Goal: Information Seeking & Learning: Learn about a topic

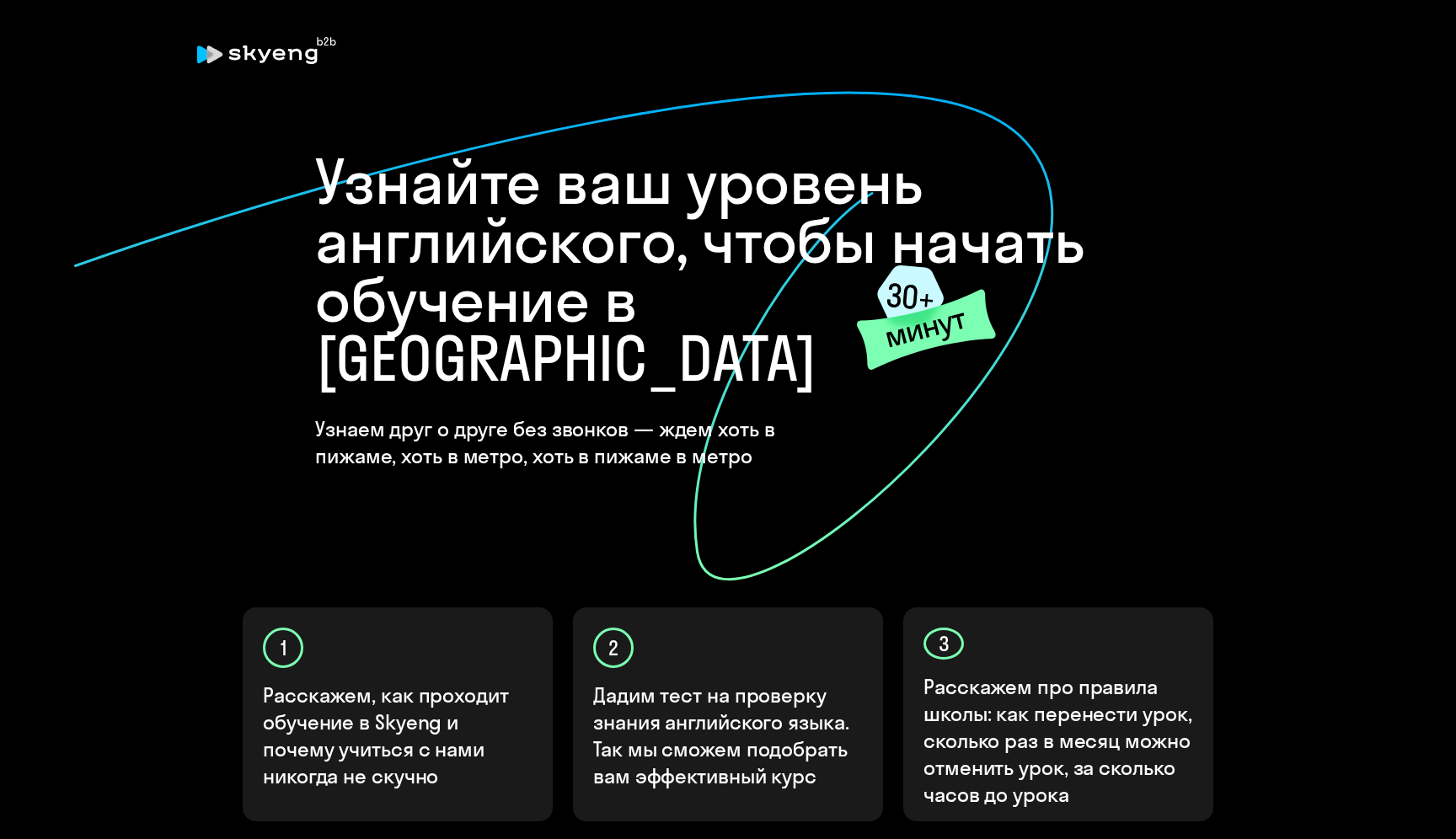
click at [510, 308] on h1 "Узнайте ваш уровень английского, чтобы начать обучение в [GEOGRAPHIC_DATA]" at bounding box center [727, 270] width 825 height 236
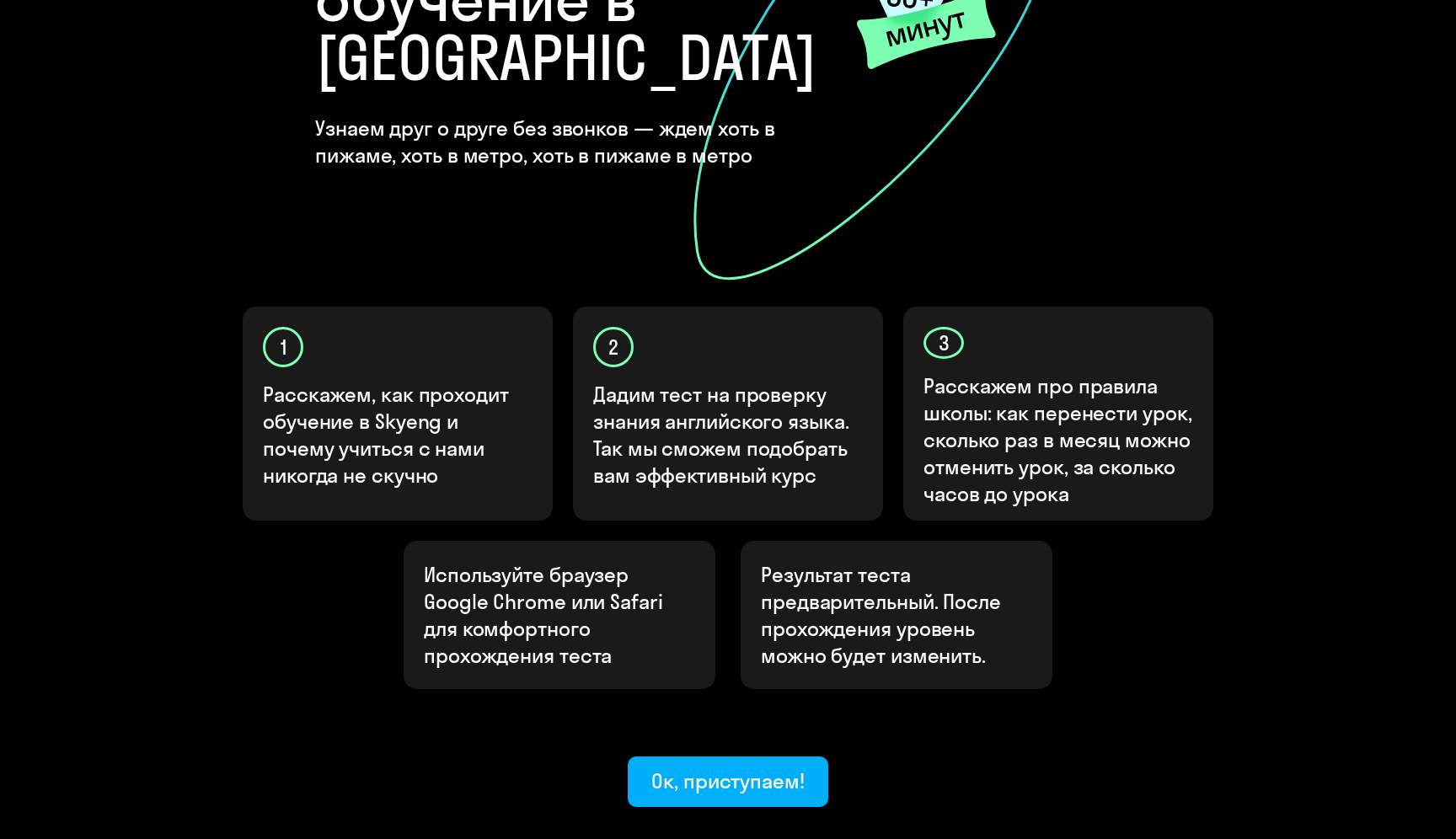
scroll to position [296, 0]
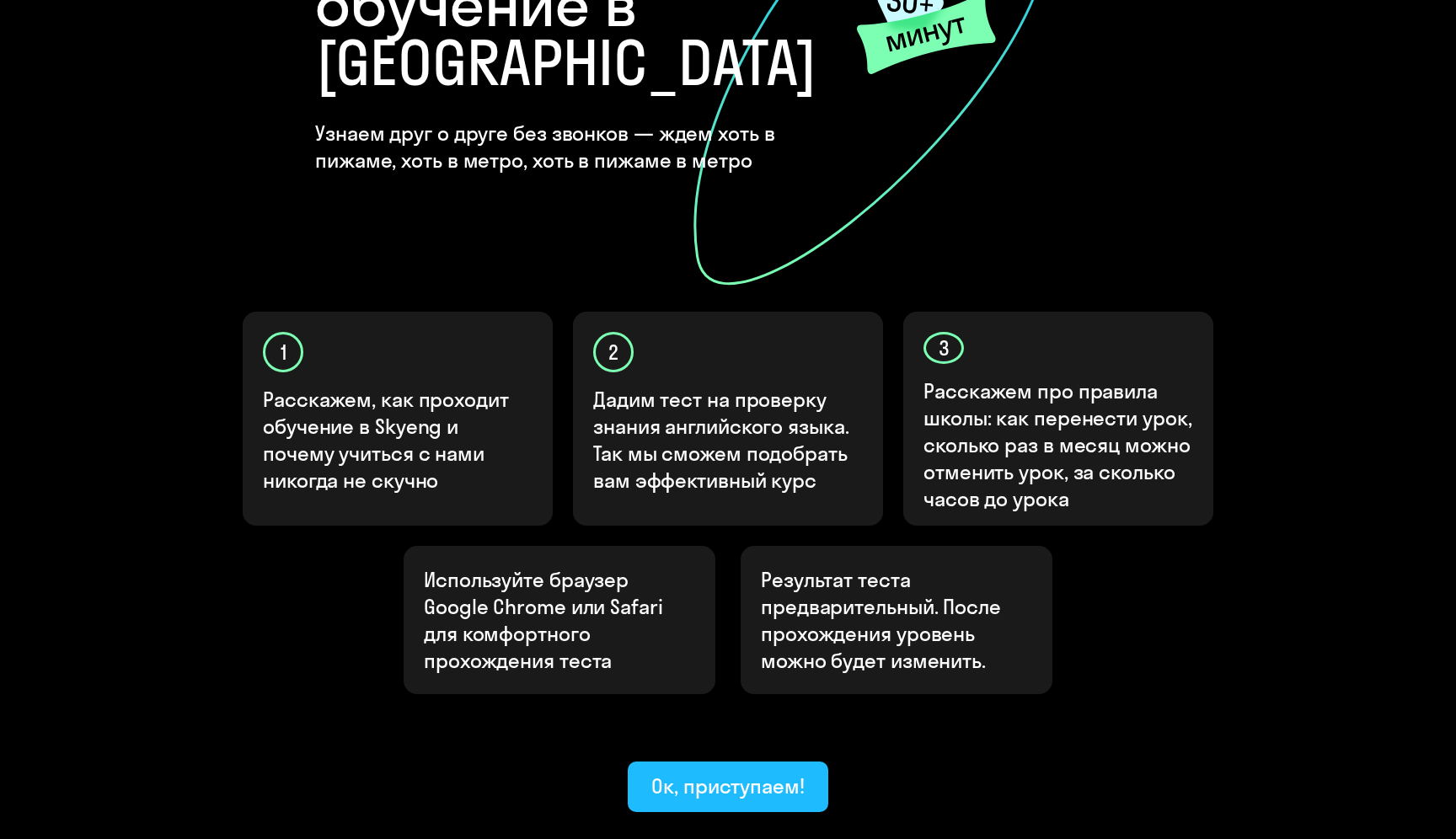
click at [669, 773] on div "Ок, приступаем!" at bounding box center [728, 787] width 154 height 27
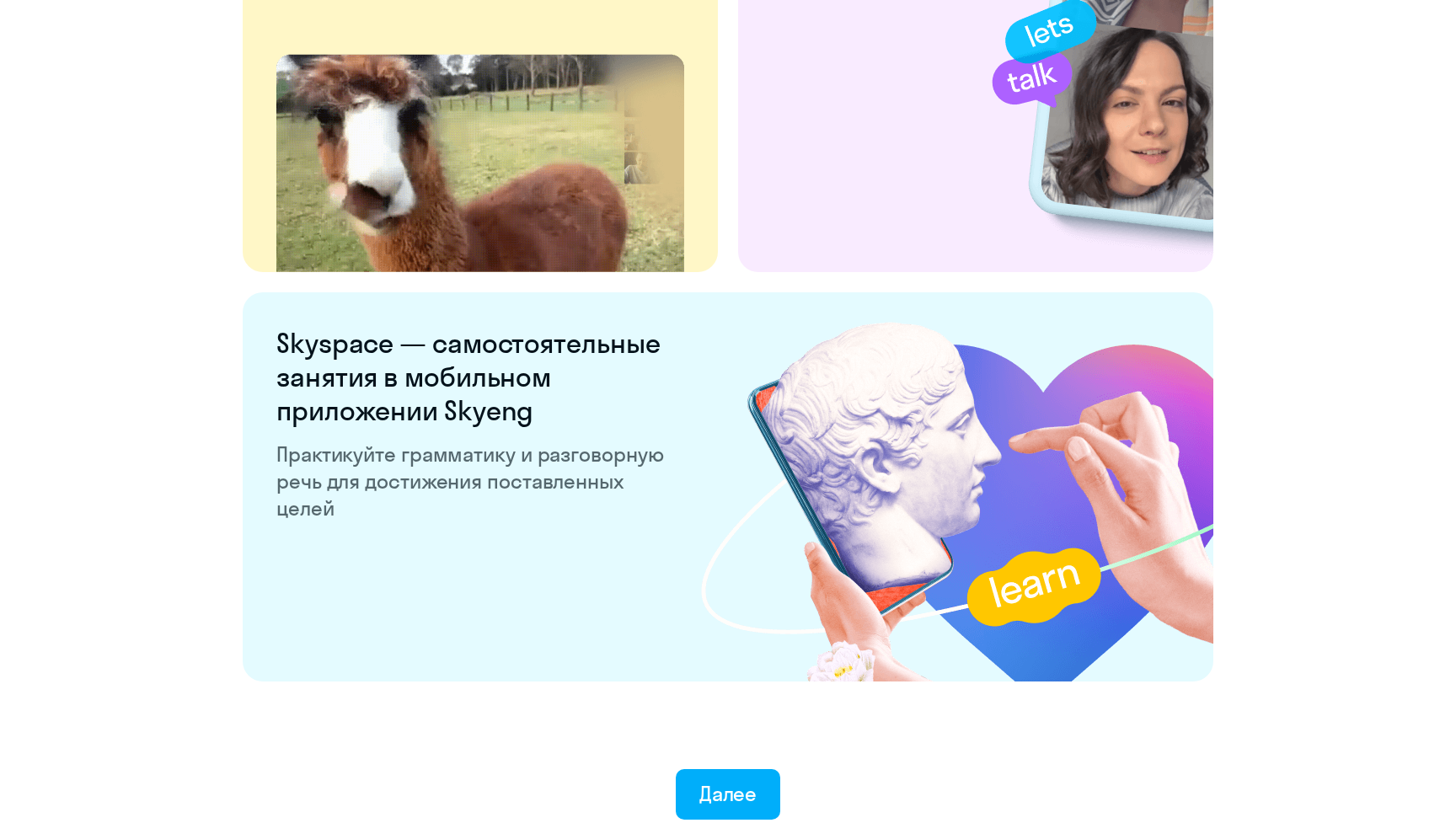
scroll to position [3066, 0]
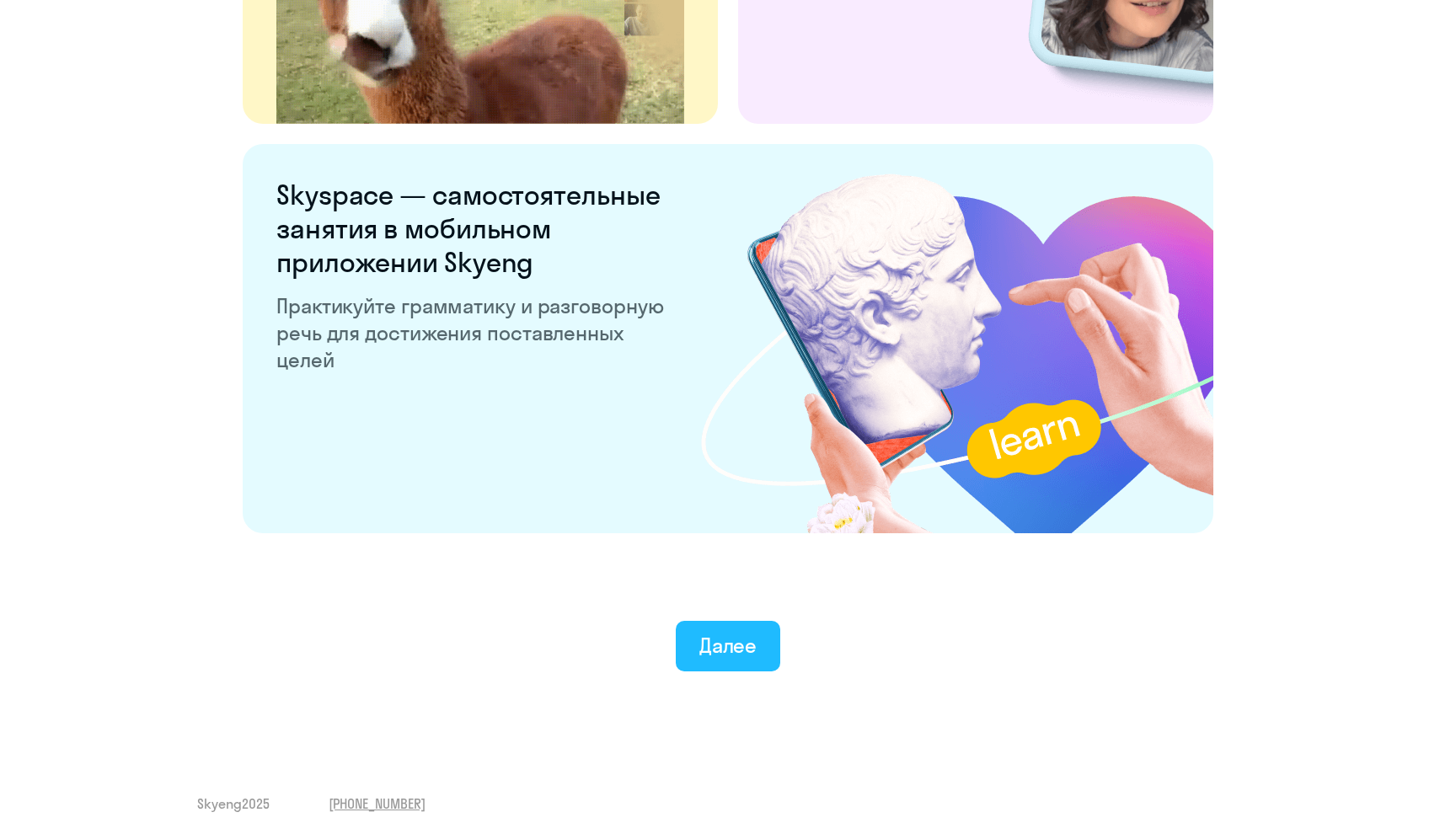
click at [707, 640] on div "Далее" at bounding box center [728, 646] width 58 height 27
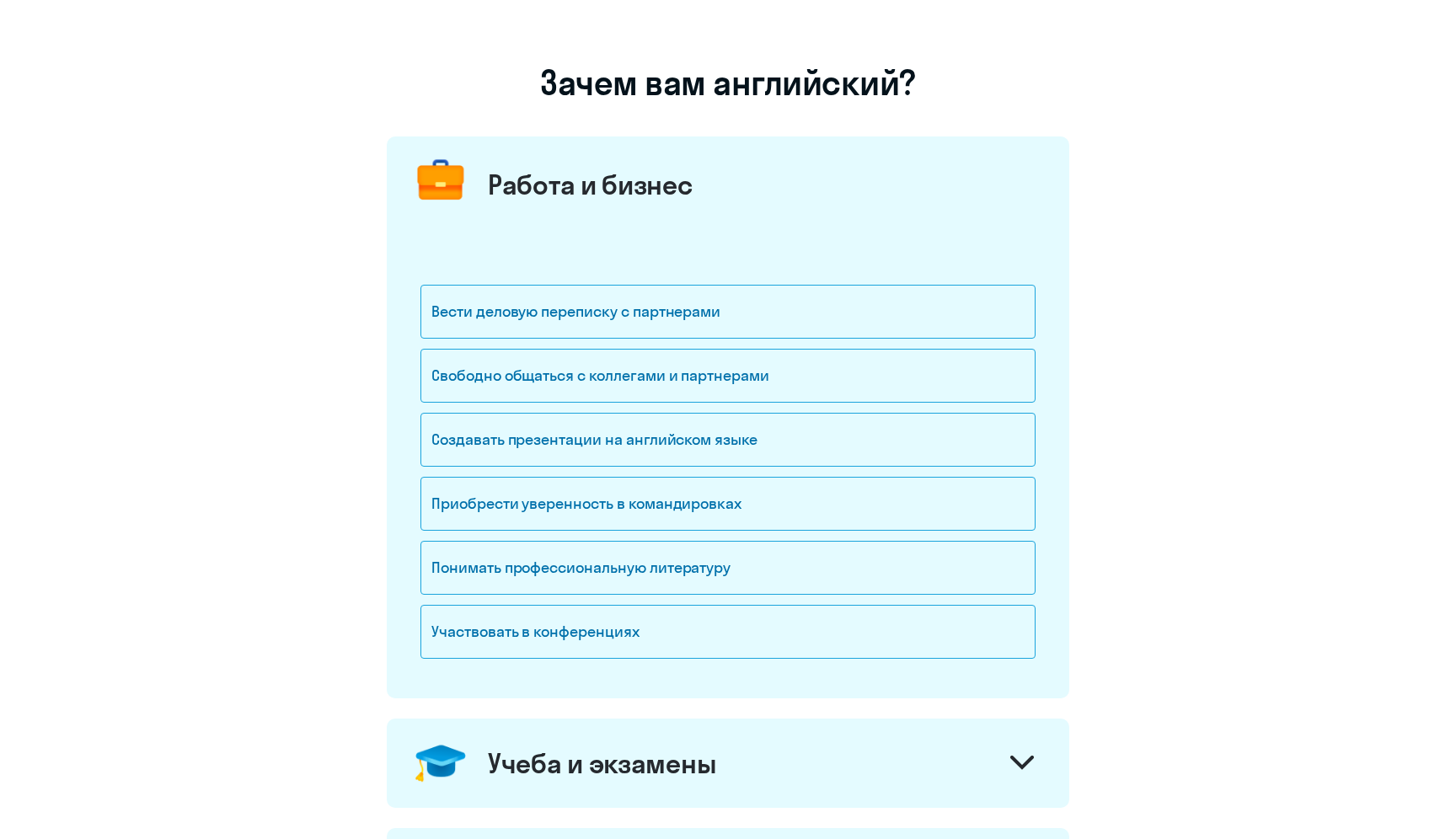
scroll to position [85, 0]
click at [470, 376] on div "Свободно общаться с коллегами и партнерами" at bounding box center [727, 373] width 615 height 53
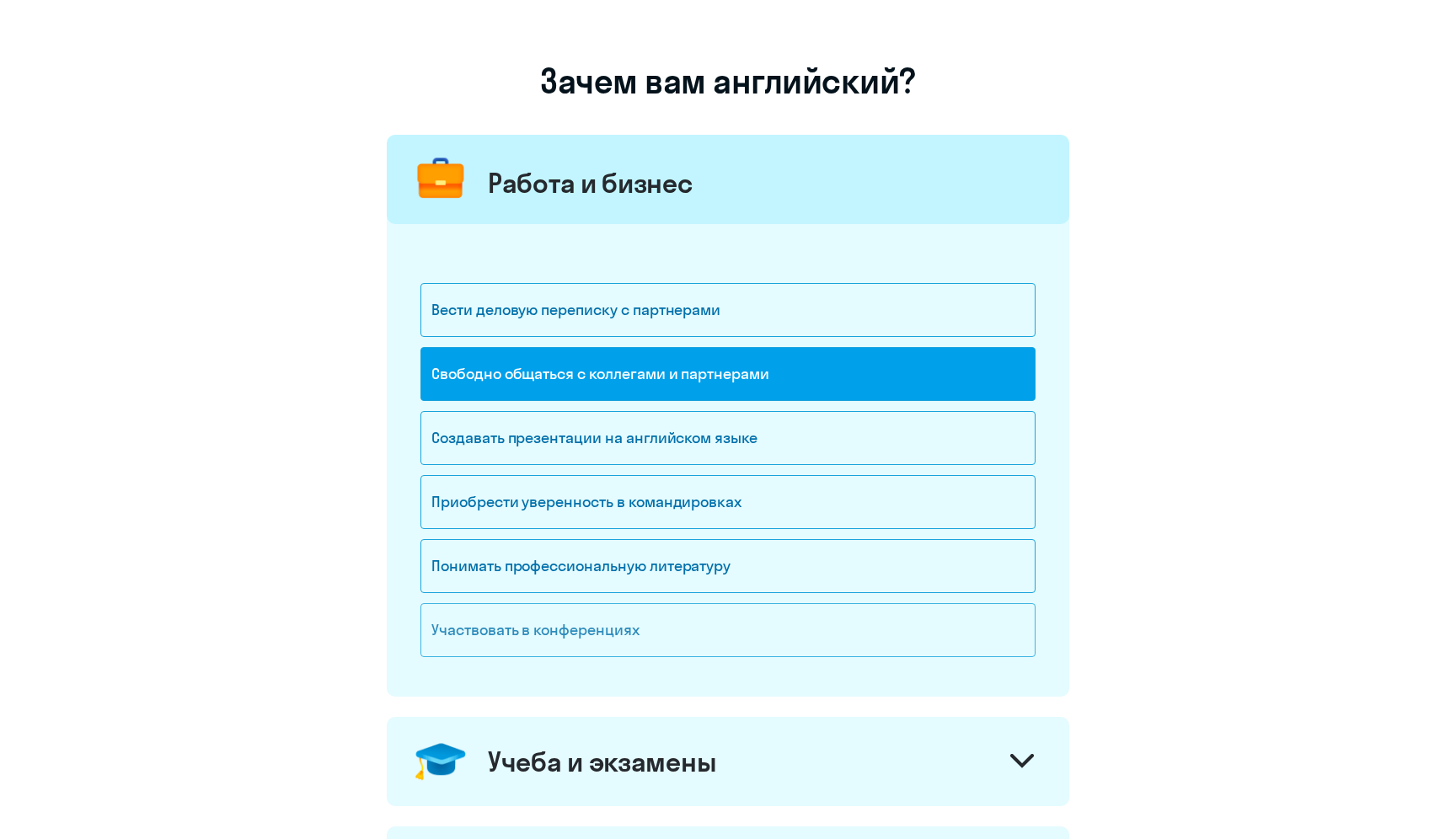
click at [490, 606] on div "Участвовать в конференциях" at bounding box center [727, 630] width 615 height 53
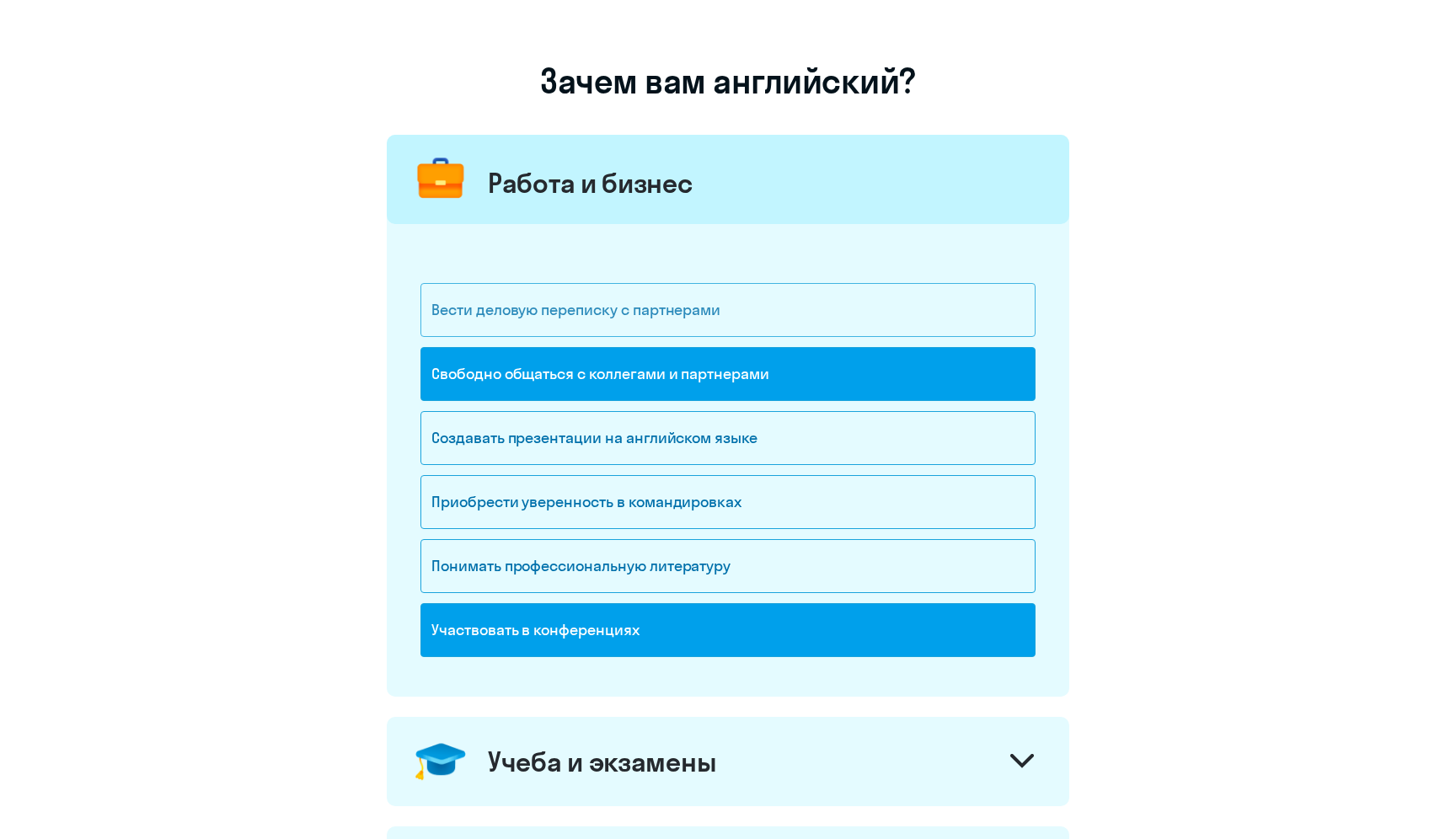
click at [553, 324] on div "Вести деловую переписку с партнерами" at bounding box center [727, 309] width 615 height 53
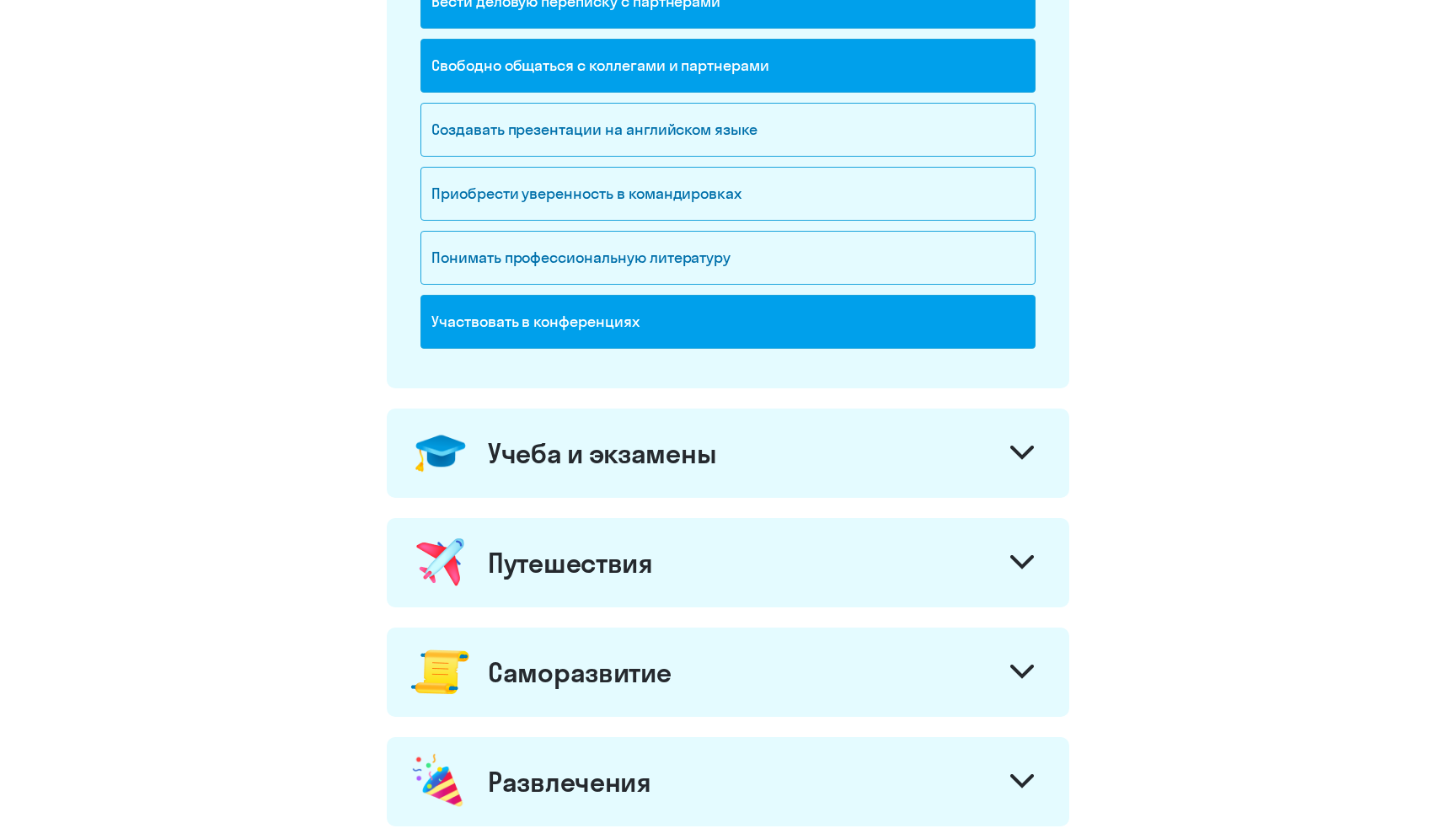
scroll to position [402, 0]
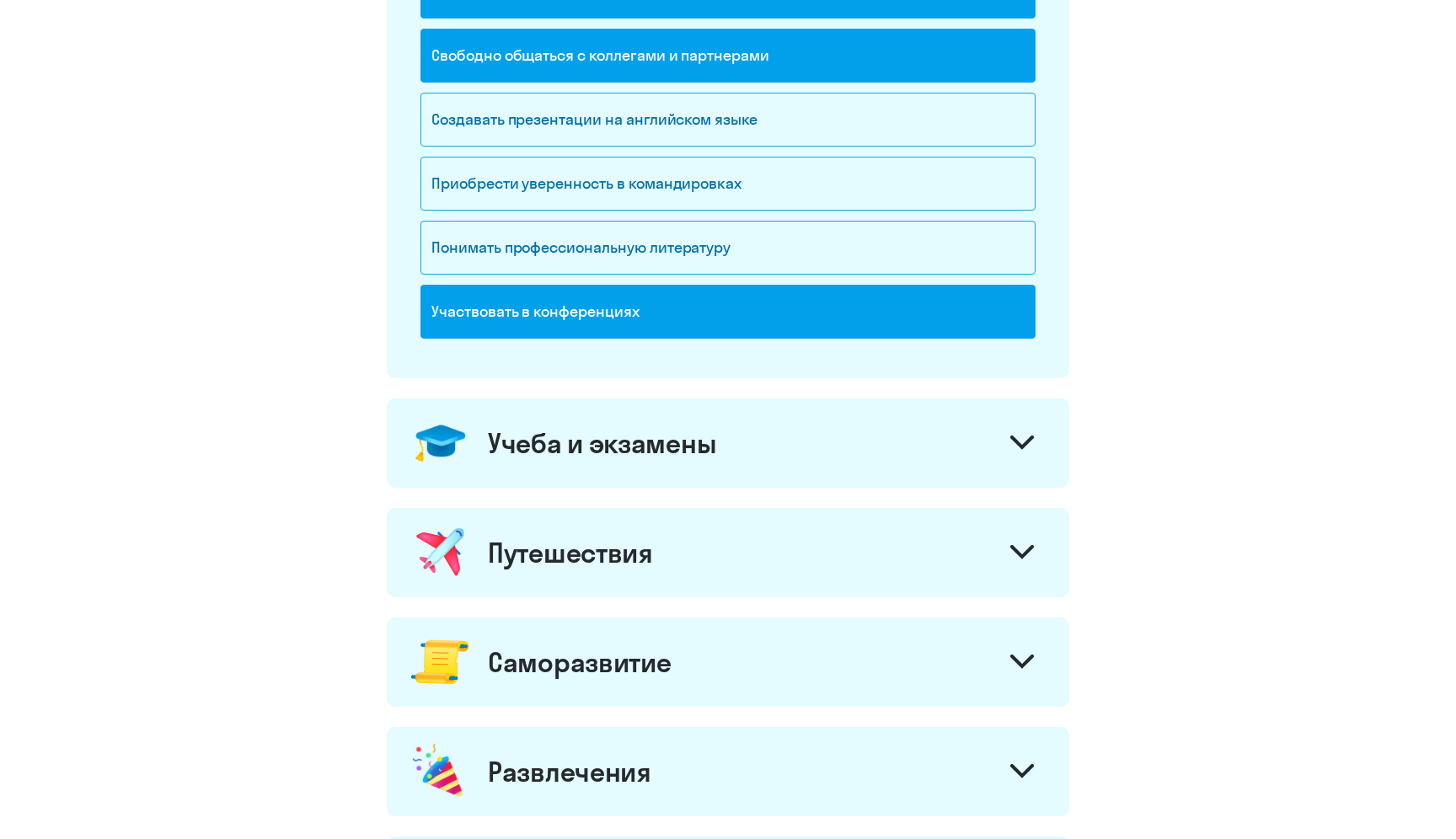
click at [585, 490] on div "Работа и бизнес Вести деловую переписку с партнерами Свободно общаться с коллег…" at bounding box center [728, 370] width 682 height 1109
click at [588, 604] on div "Работа и бизнес Вести деловую переписку с партнерами Свободно общаться с коллег…" at bounding box center [728, 370] width 682 height 1109
click at [596, 563] on div "Путешествия" at bounding box center [571, 552] width 165 height 34
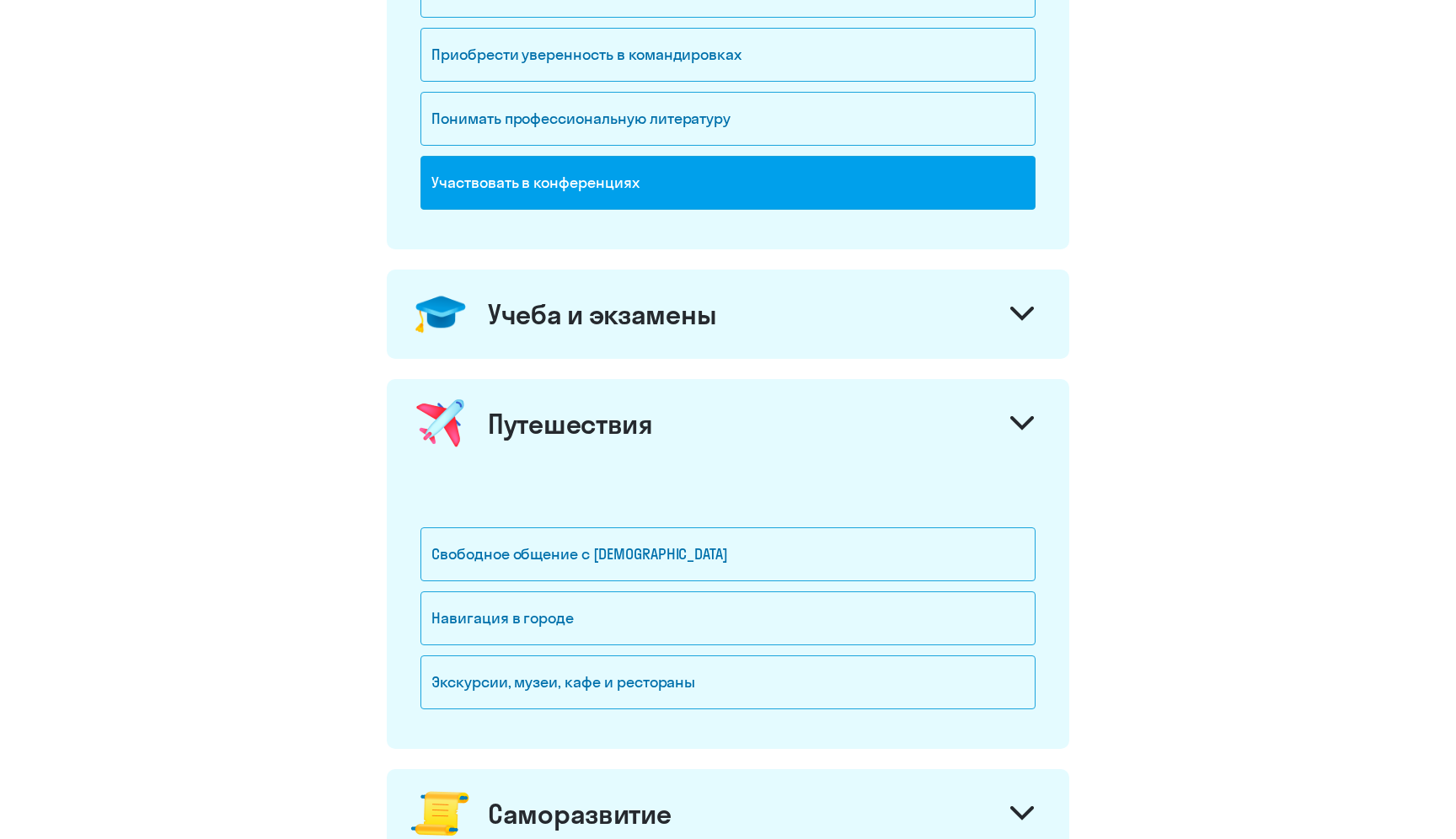
scroll to position [538, 0]
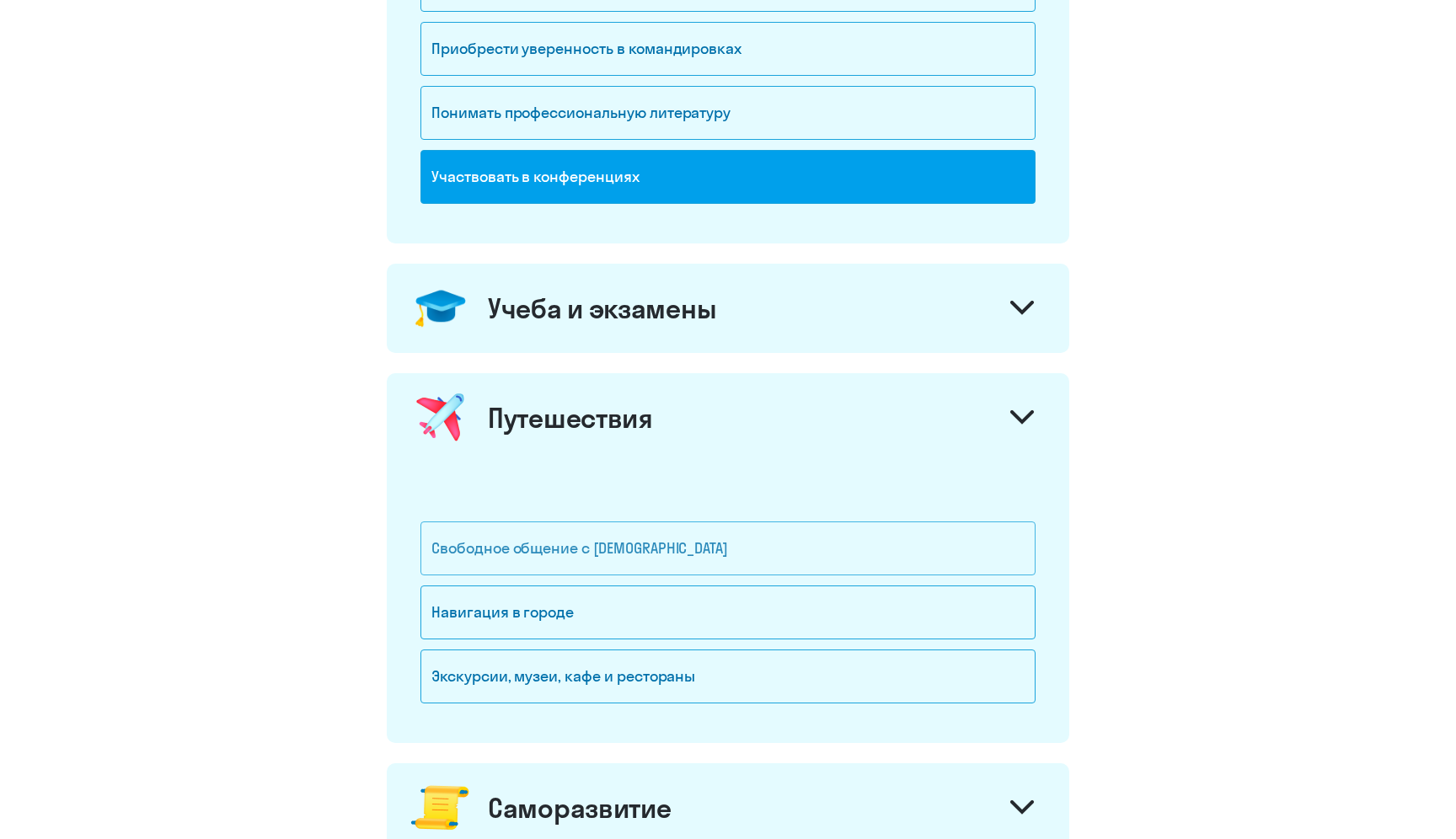
click at [582, 553] on div "Свободное общение с [DEMOGRAPHIC_DATA]" at bounding box center [727, 547] width 615 height 53
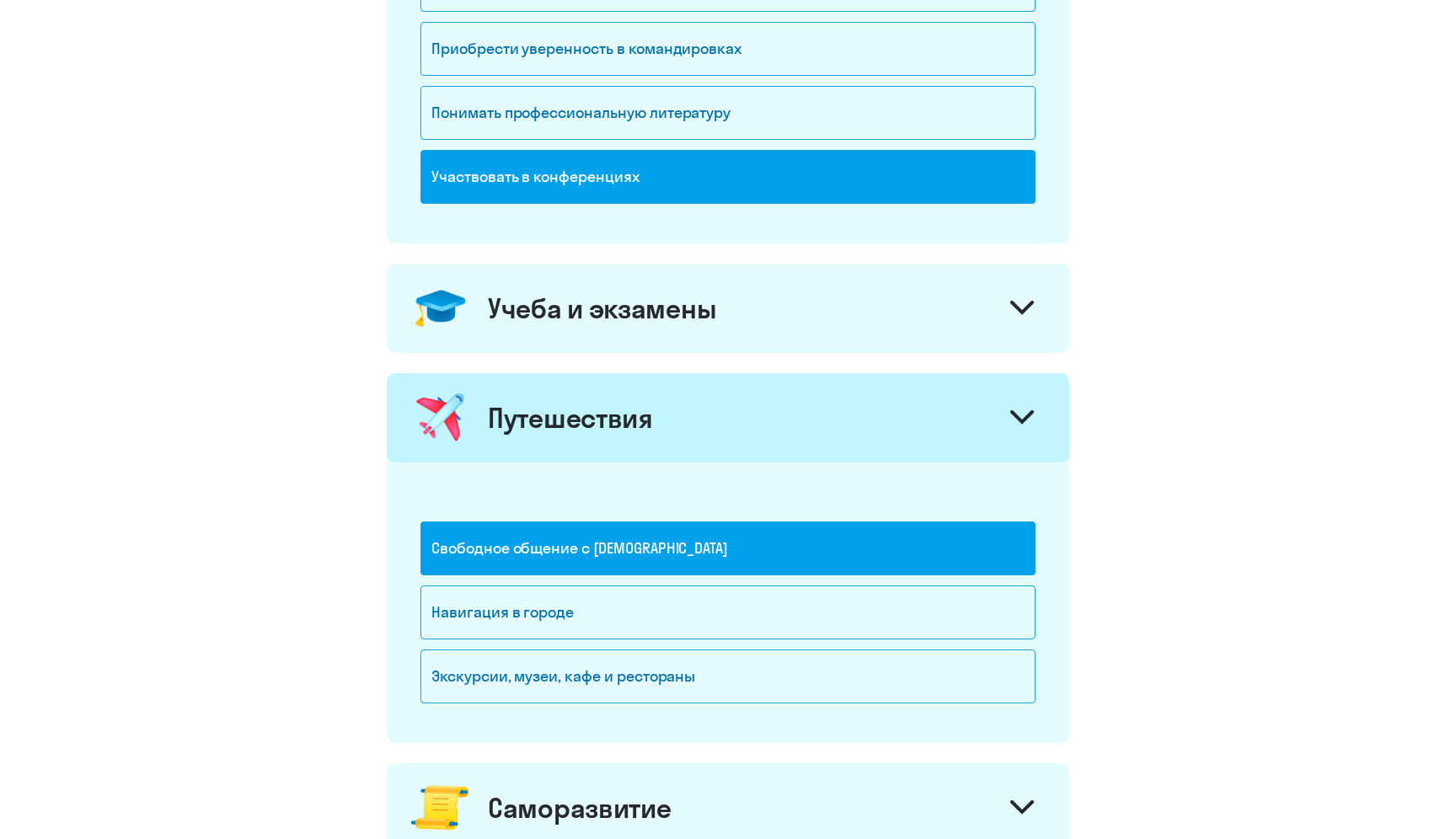
click at [643, 326] on div "Учеба и экзамены" at bounding box center [728, 308] width 682 height 89
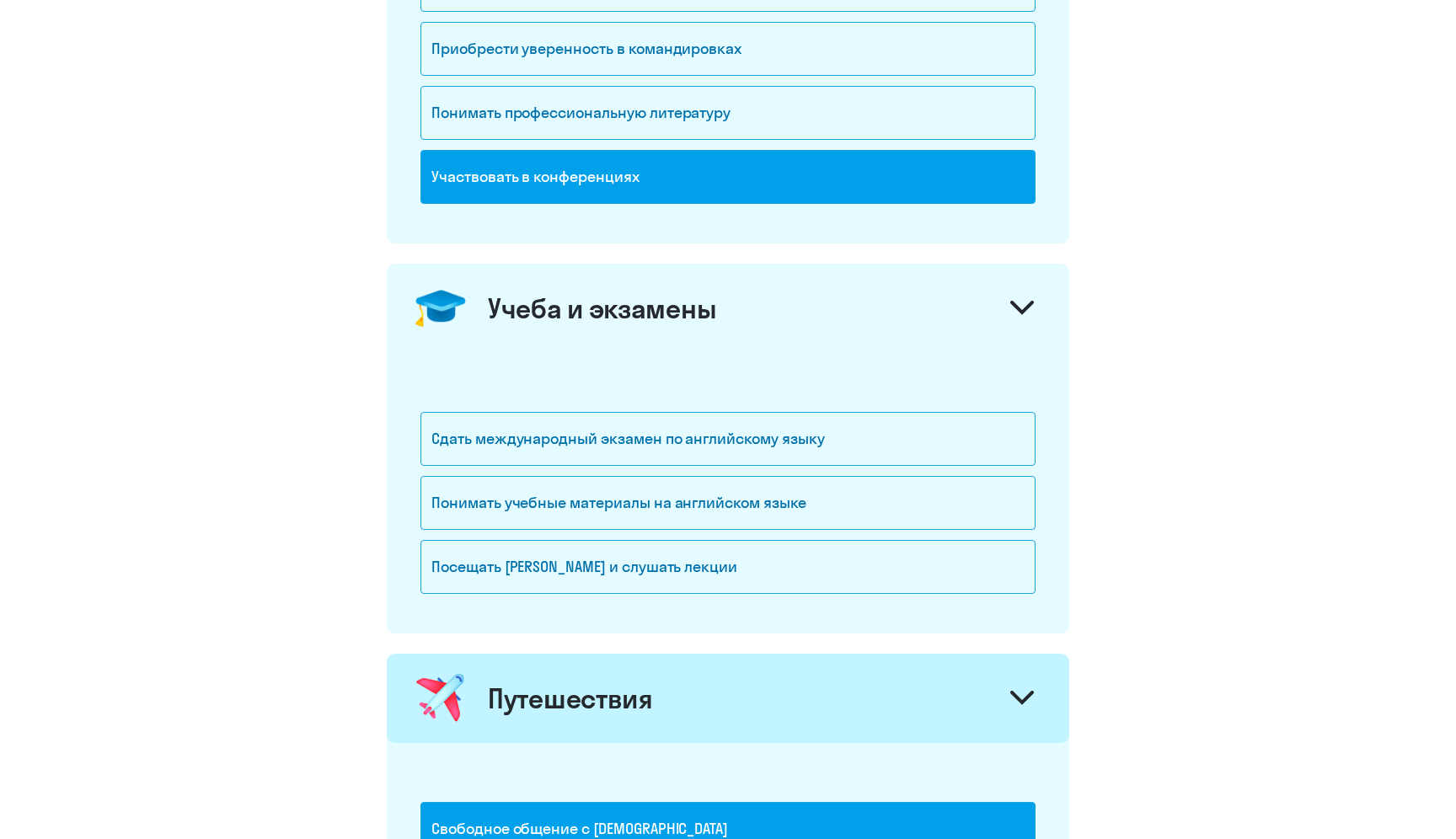
click at [639, 313] on div "Учеба и экзамены" at bounding box center [602, 308] width 228 height 34
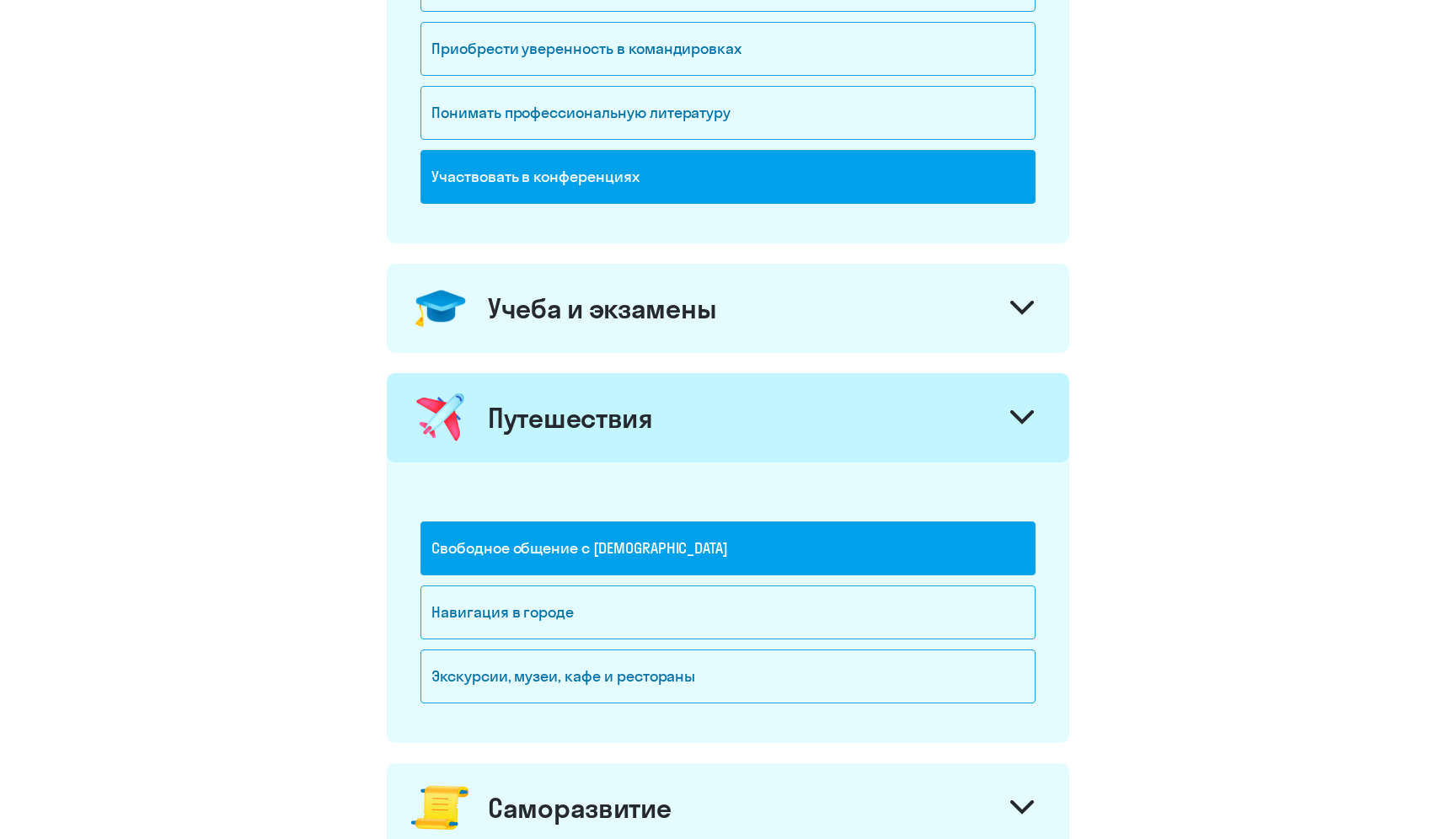
click at [639, 313] on div "Учеба и экзамены" at bounding box center [602, 308] width 228 height 34
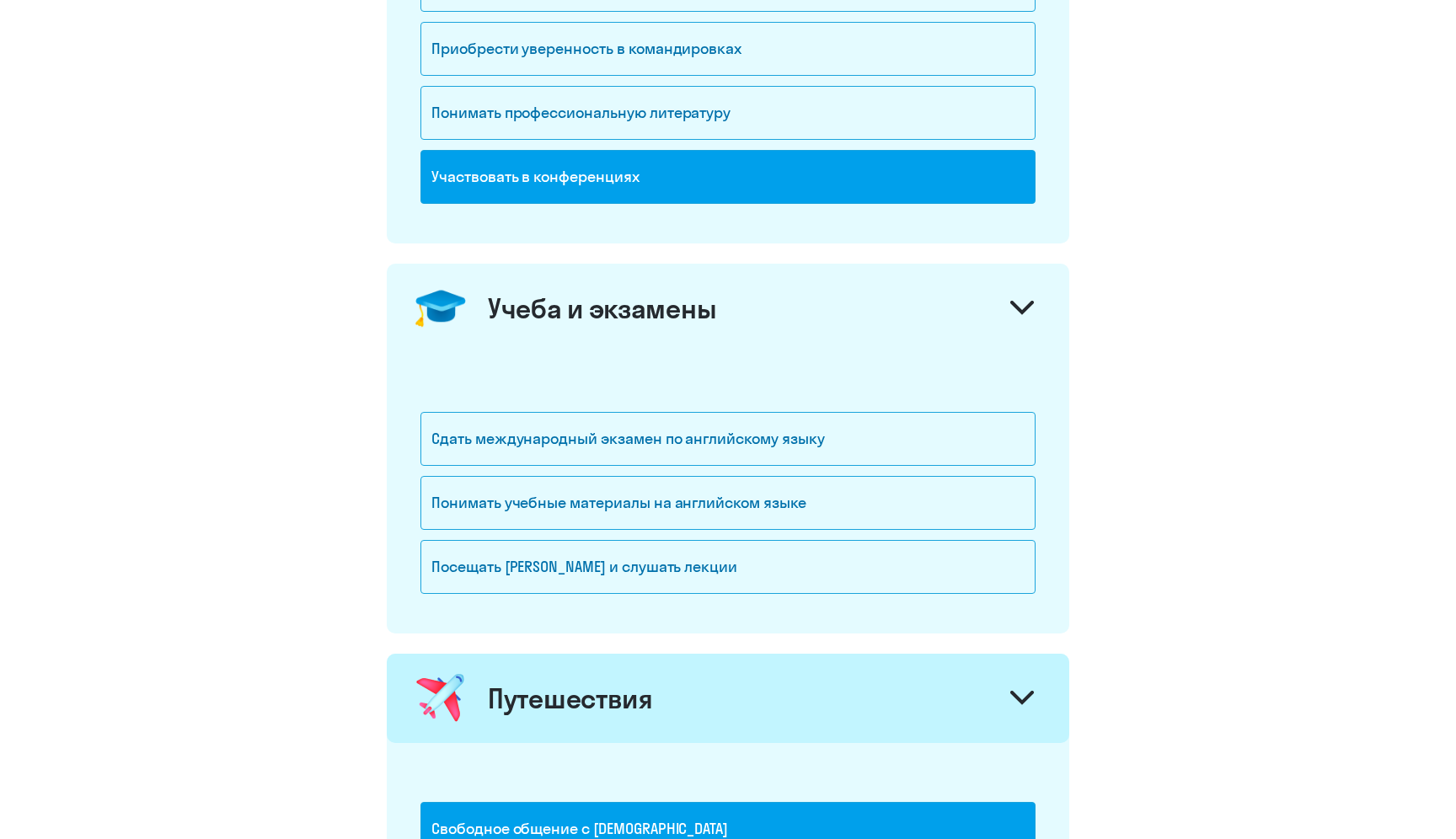
click at [640, 313] on div "Учеба и экзамены" at bounding box center [602, 308] width 228 height 34
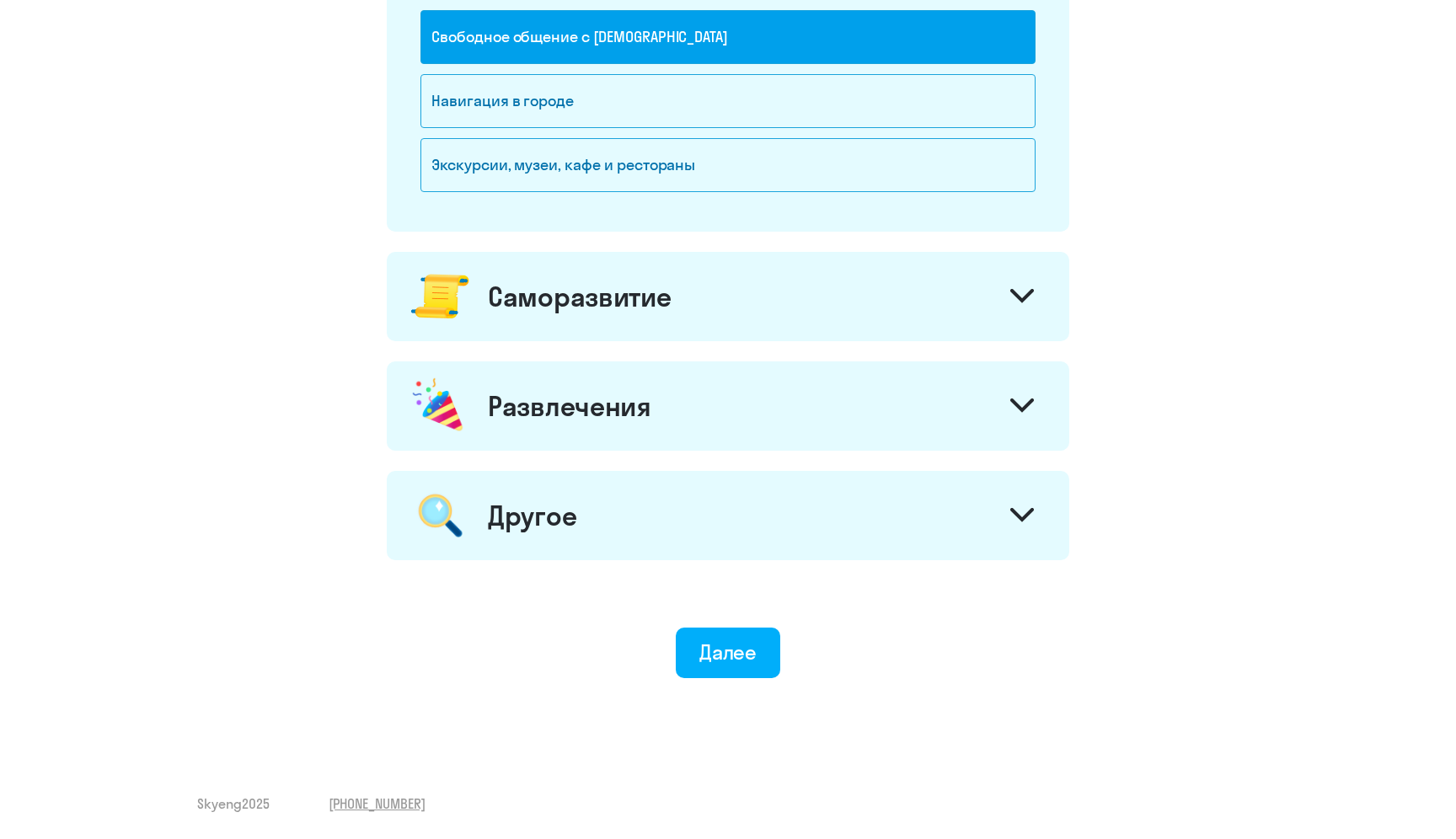
click at [640, 313] on div "Саморазвитие" at bounding box center [728, 297] width 682 height 89
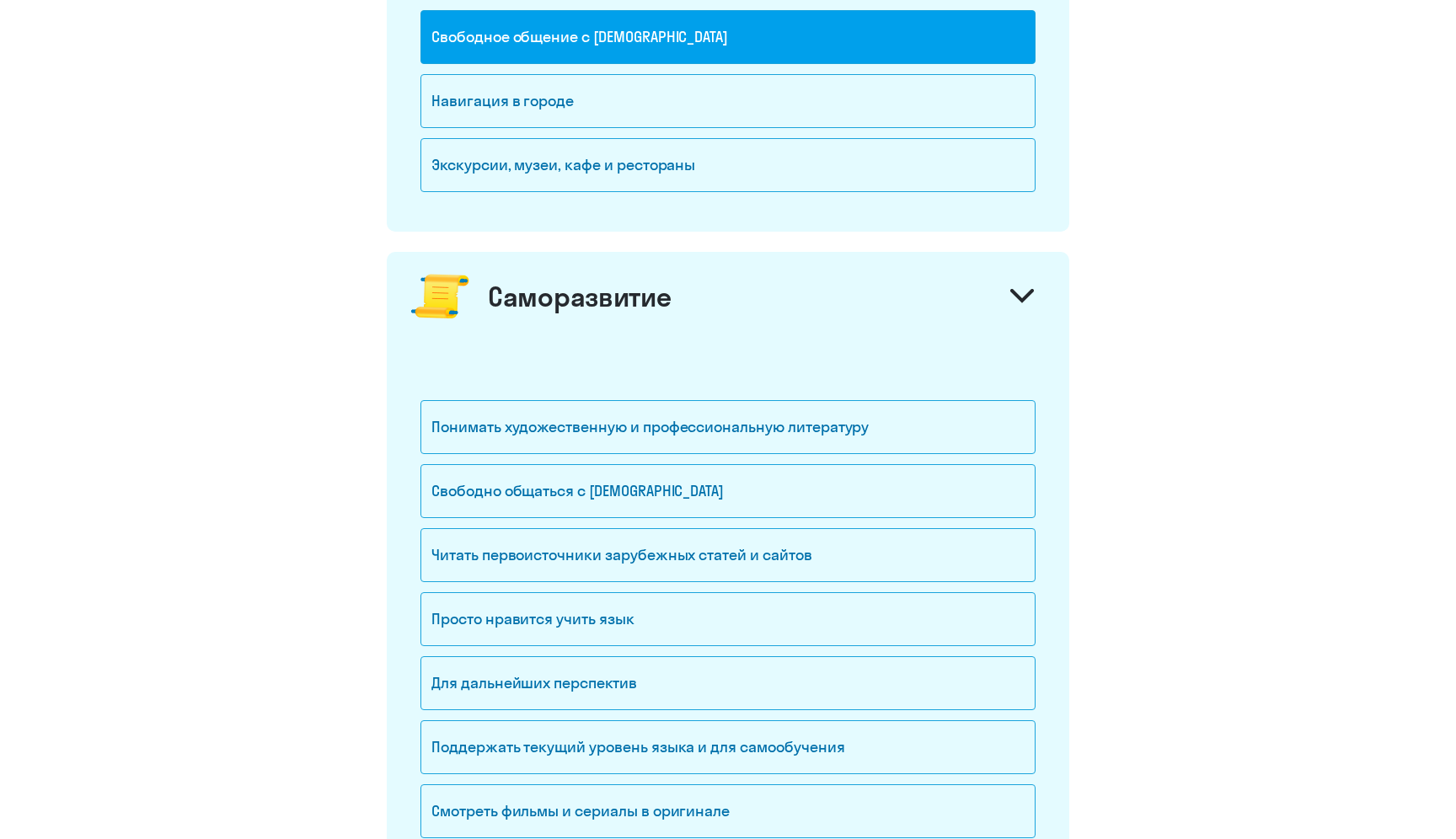
scroll to position [1058, 0]
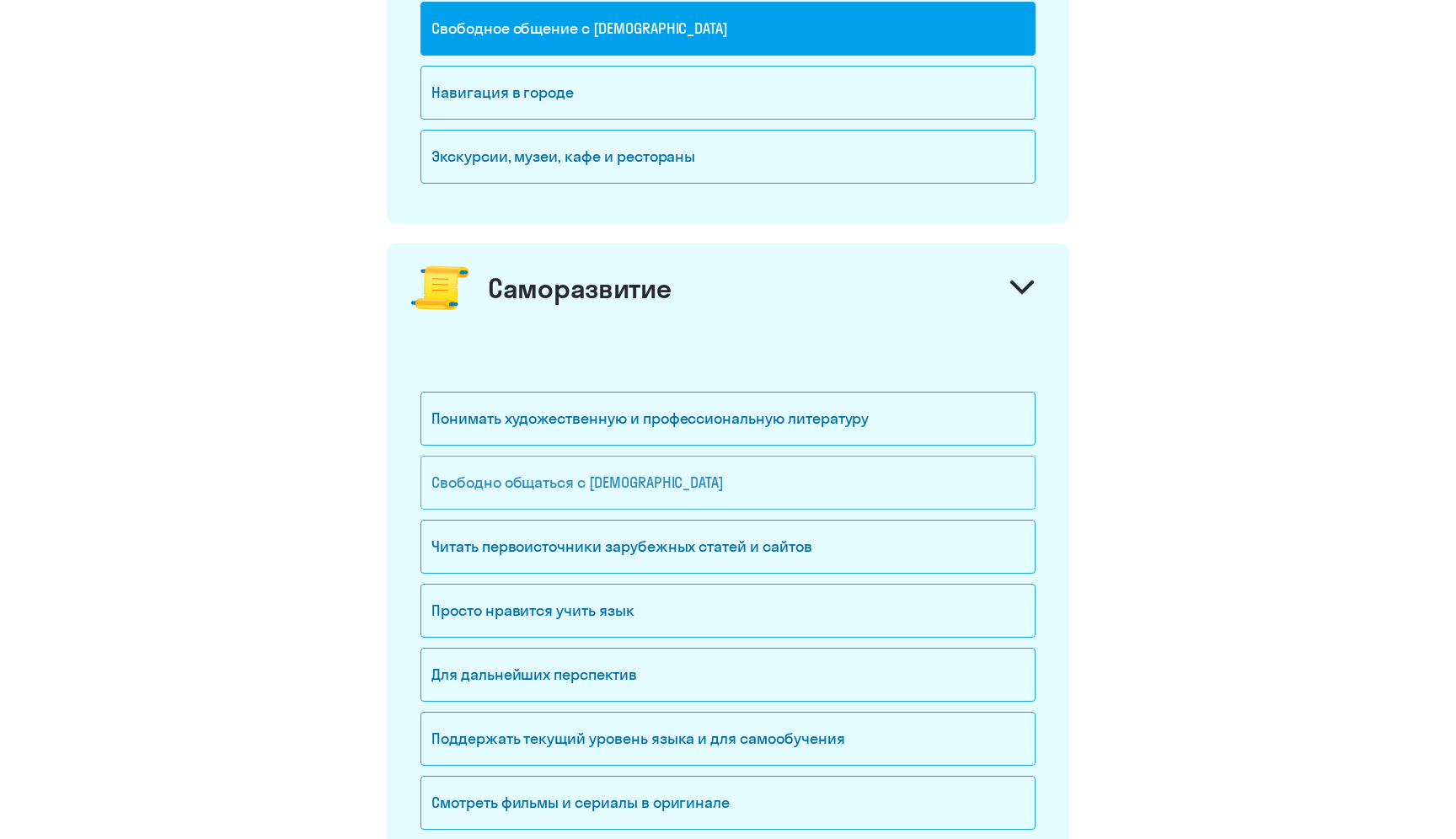
click at [667, 493] on div "Свободно общаться с [DEMOGRAPHIC_DATA]" at bounding box center [727, 482] width 615 height 53
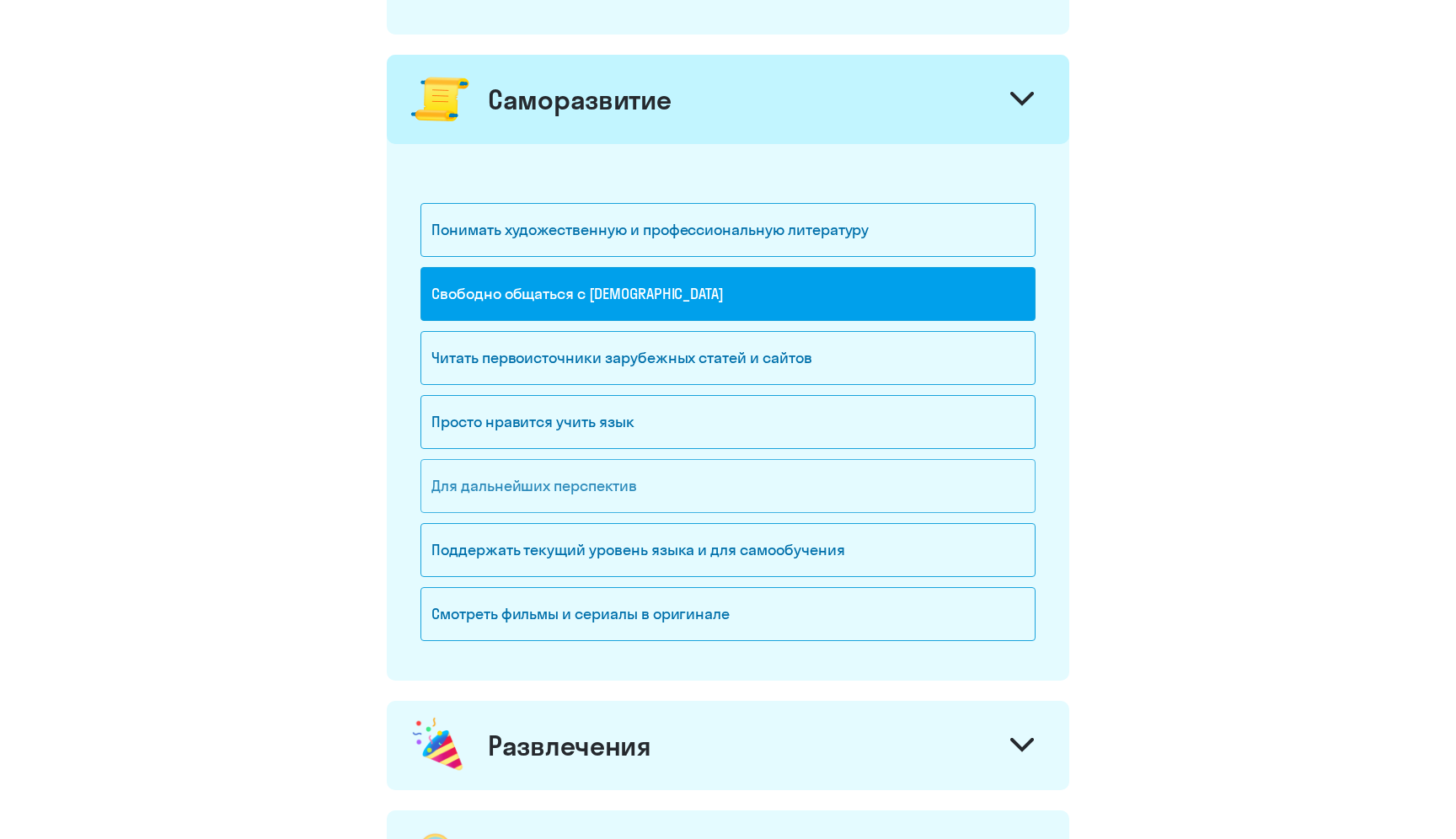
scroll to position [1262, 0]
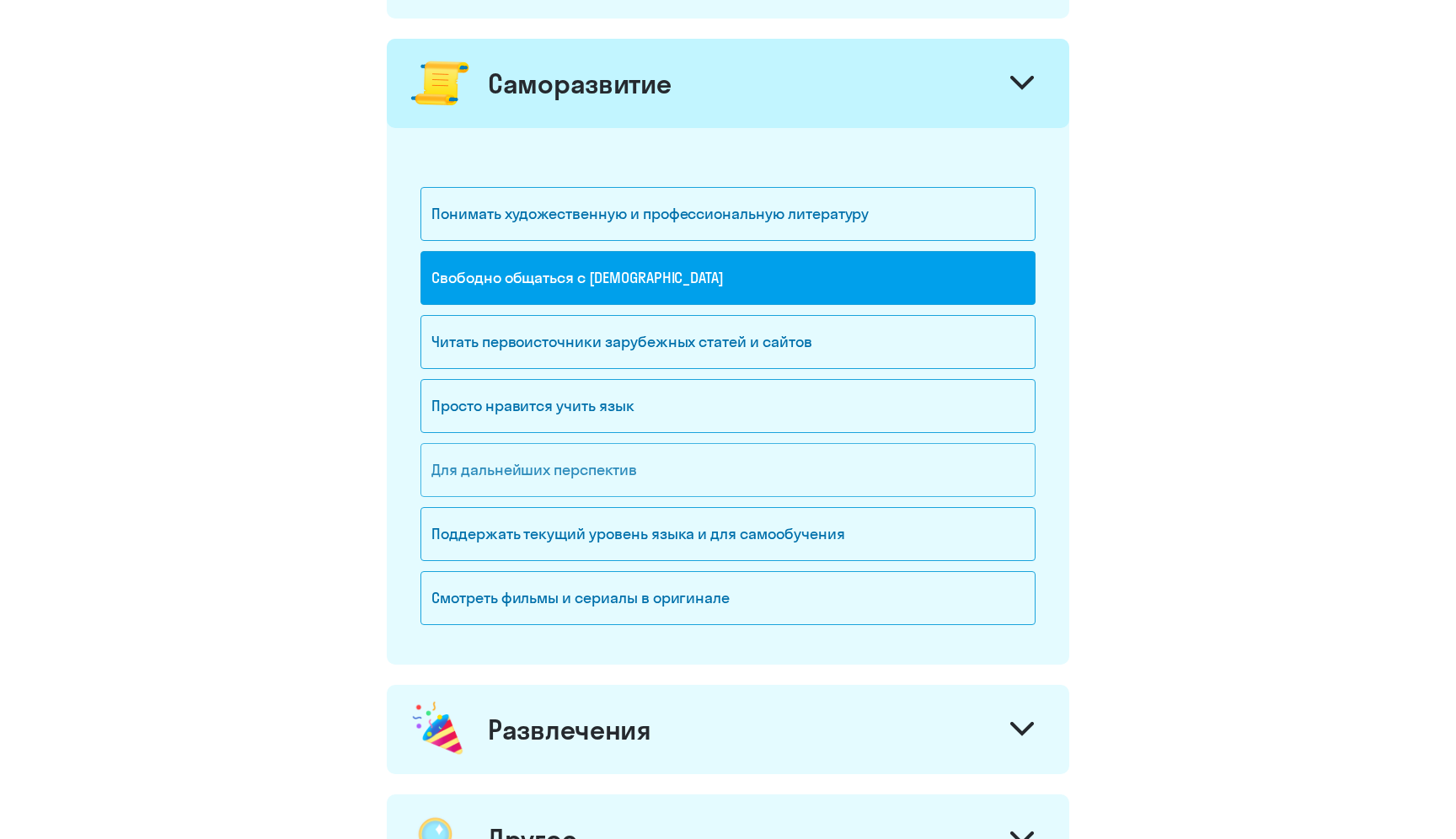
click at [601, 459] on div "Для дальнейших перспектив" at bounding box center [727, 470] width 615 height 53
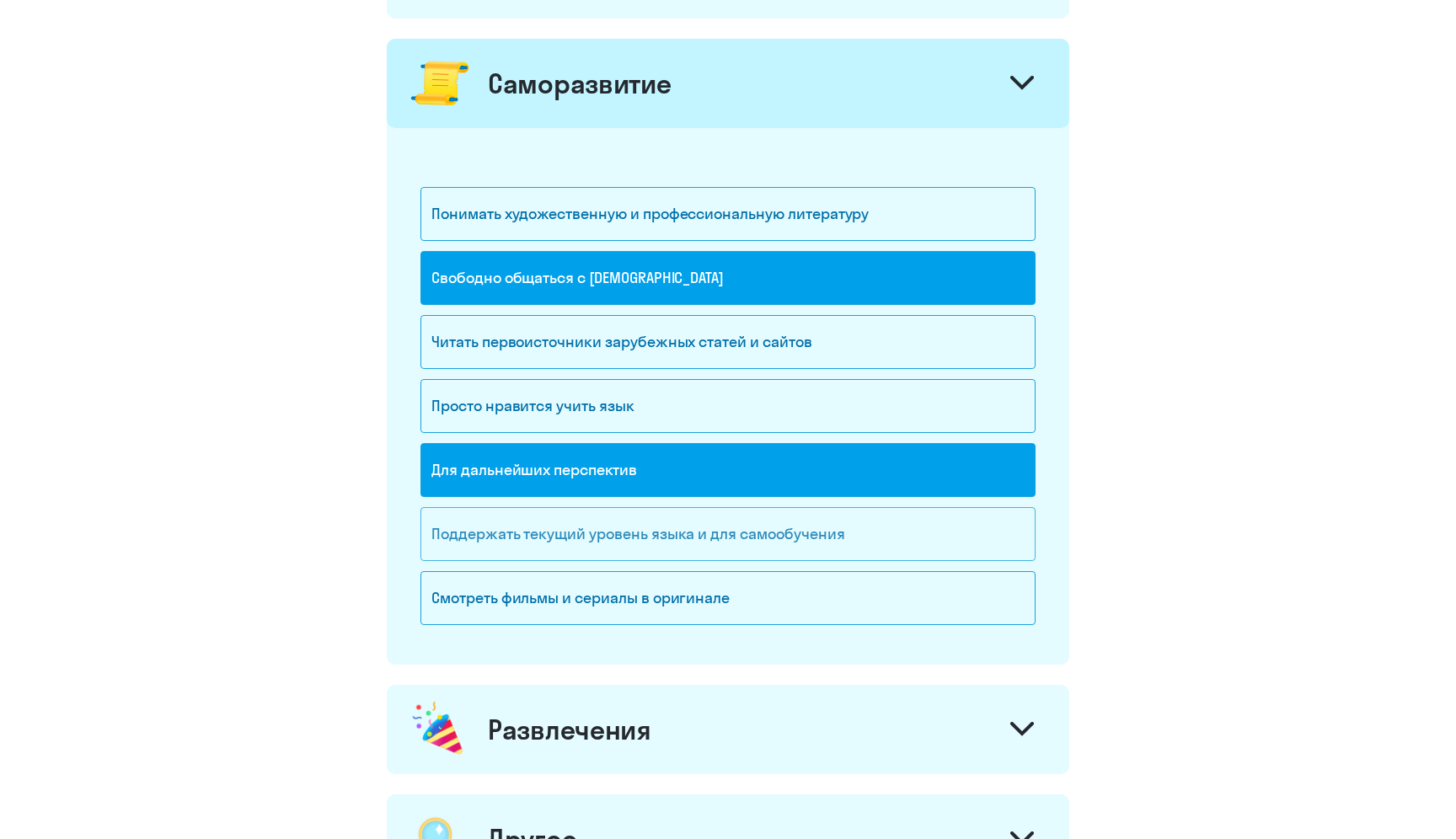
scroll to position [1586, 0]
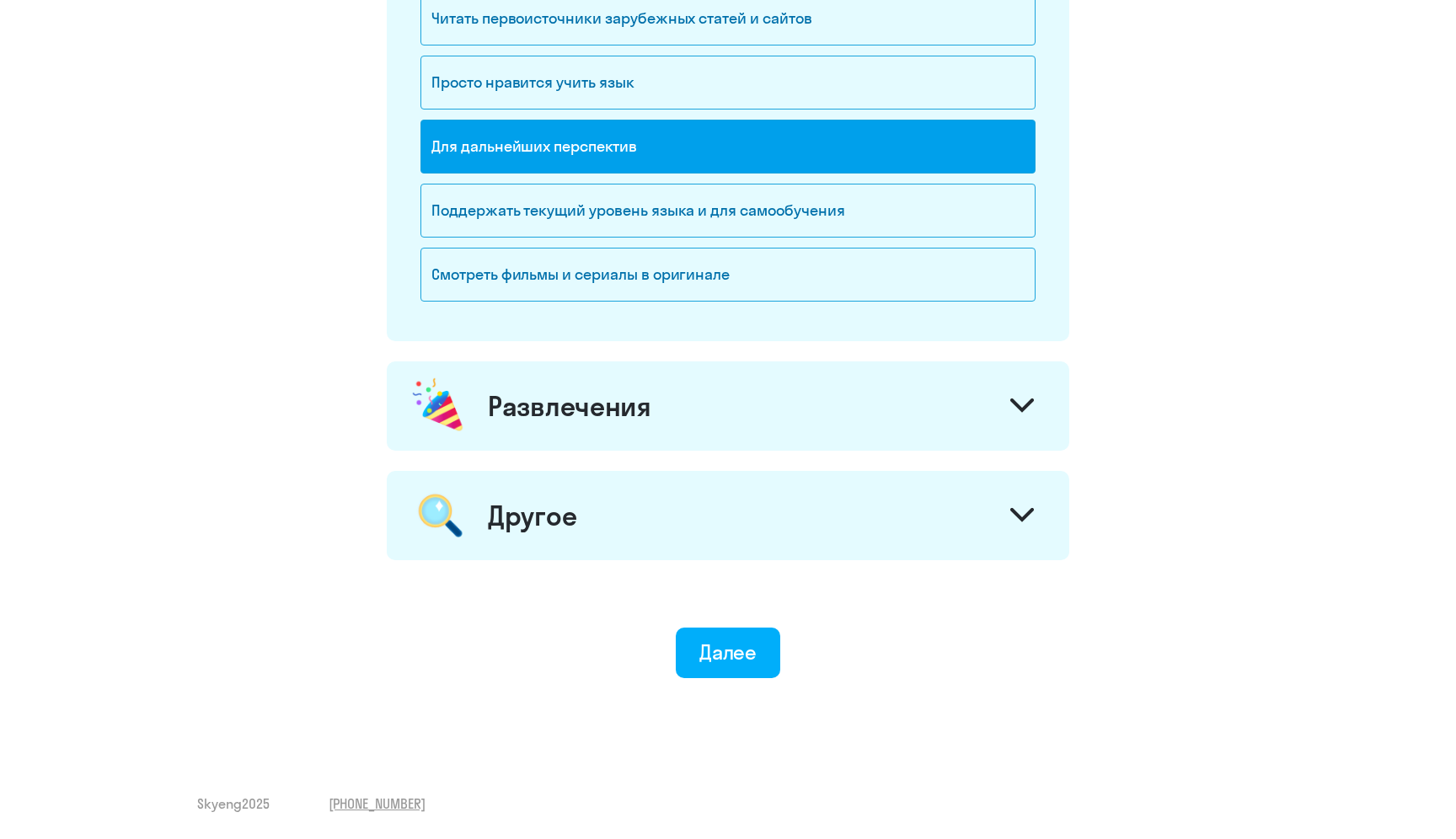
click at [641, 425] on div "Развлечения" at bounding box center [728, 406] width 682 height 89
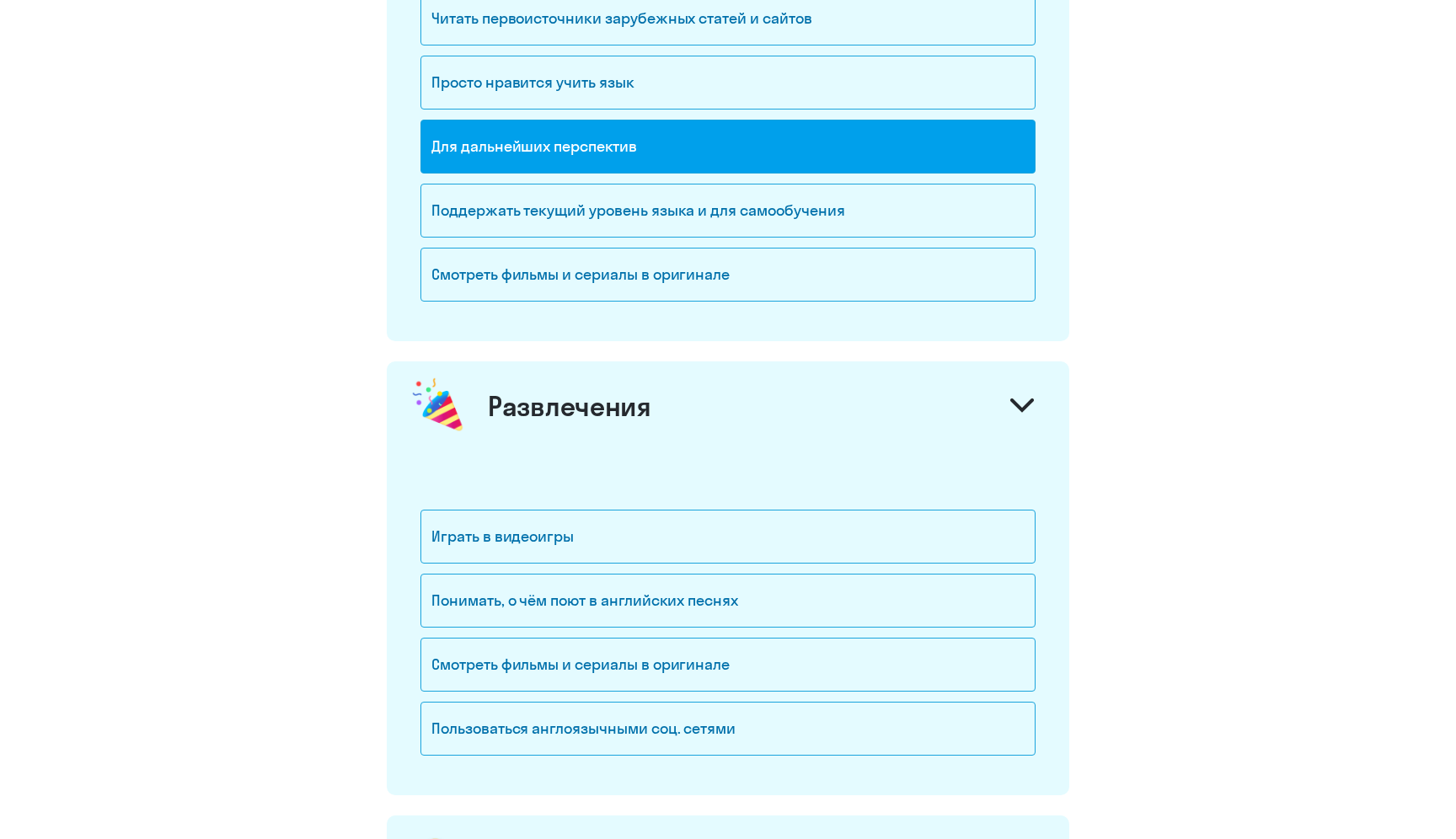
click at [642, 426] on div "Развлечения" at bounding box center [728, 406] width 682 height 89
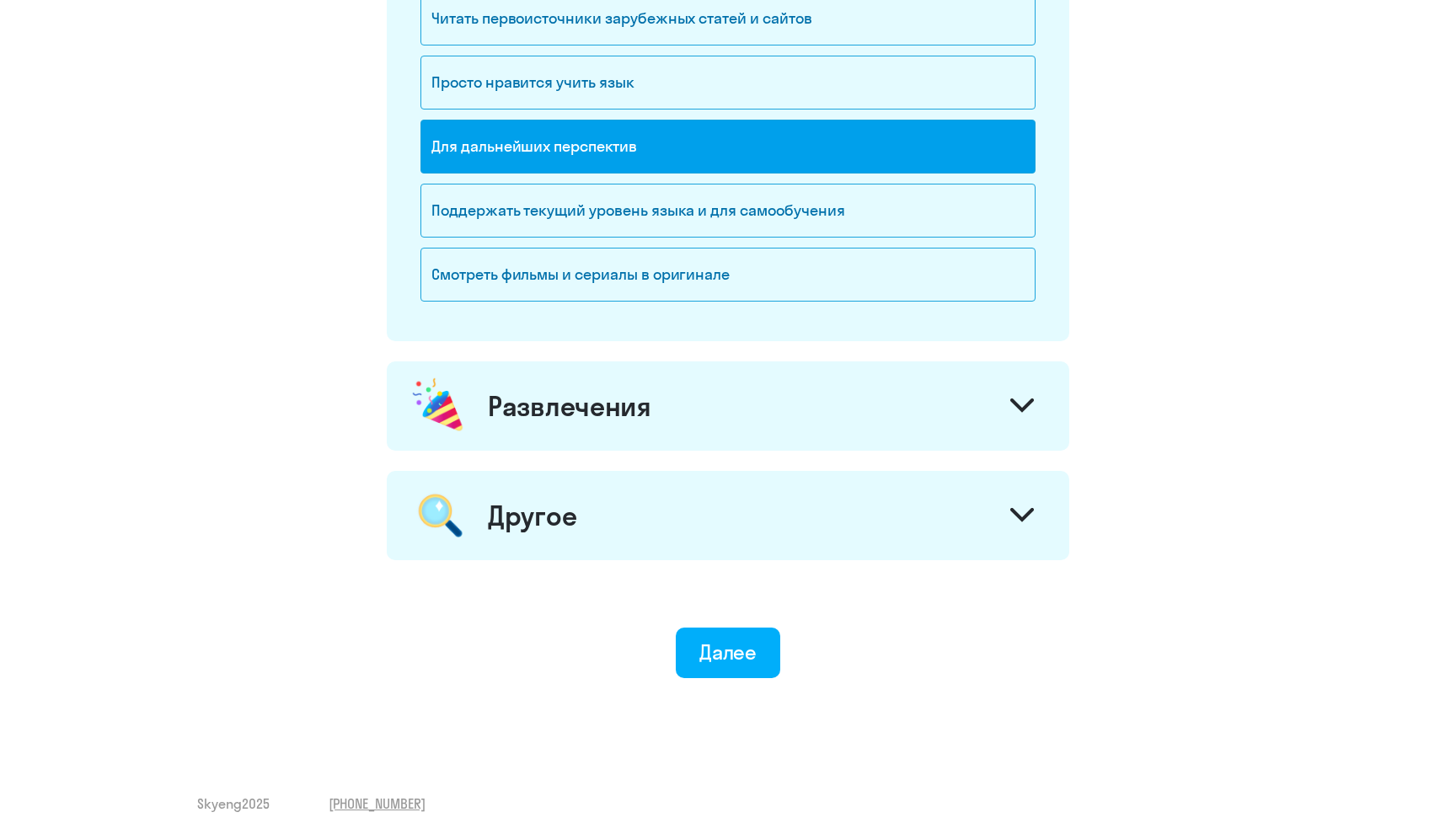
click at [626, 491] on div "Другое" at bounding box center [728, 515] width 682 height 89
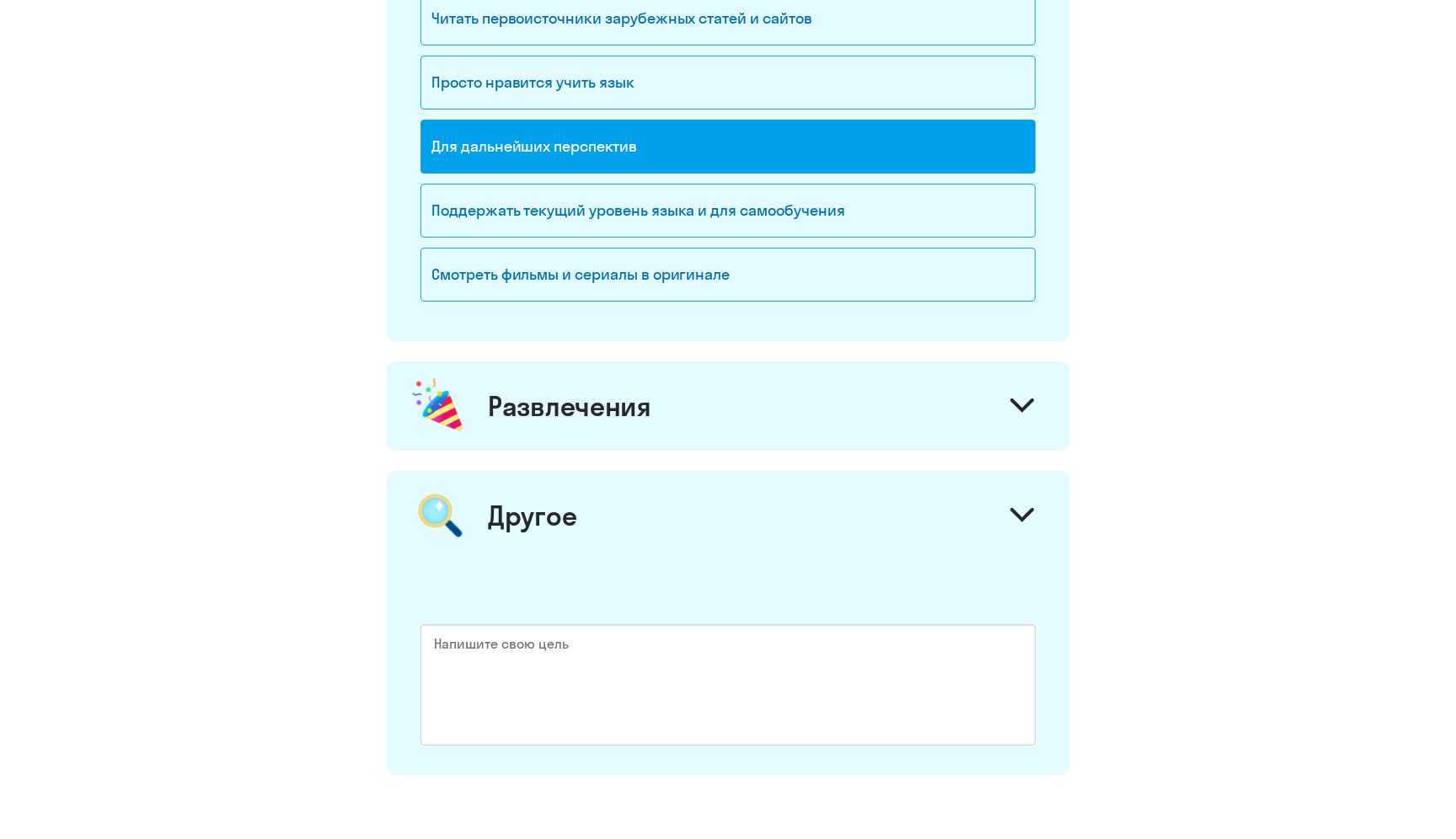
click at [626, 491] on div "Другое" at bounding box center [728, 515] width 682 height 89
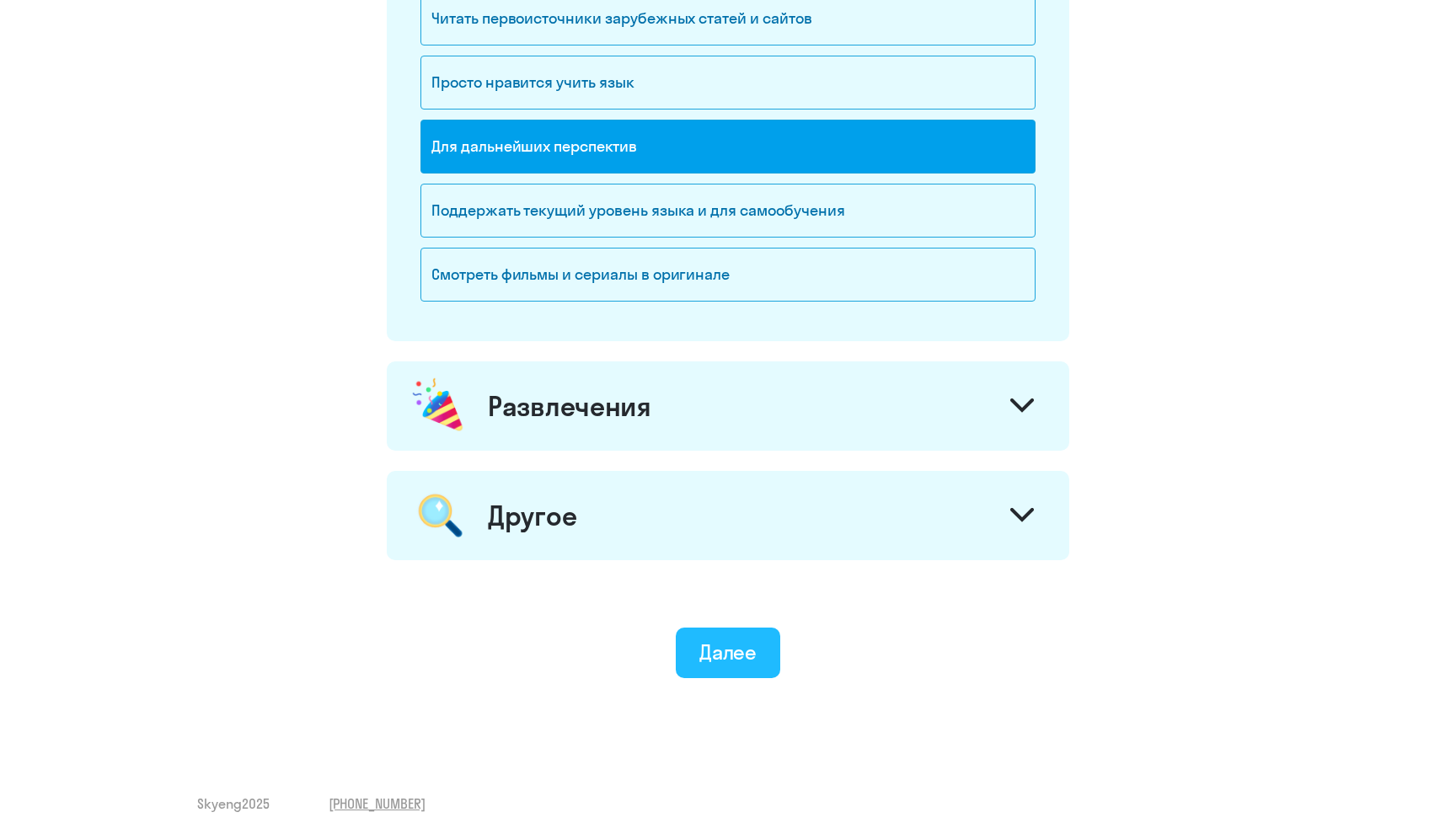
click at [699, 639] on div "Далее" at bounding box center [728, 652] width 58 height 27
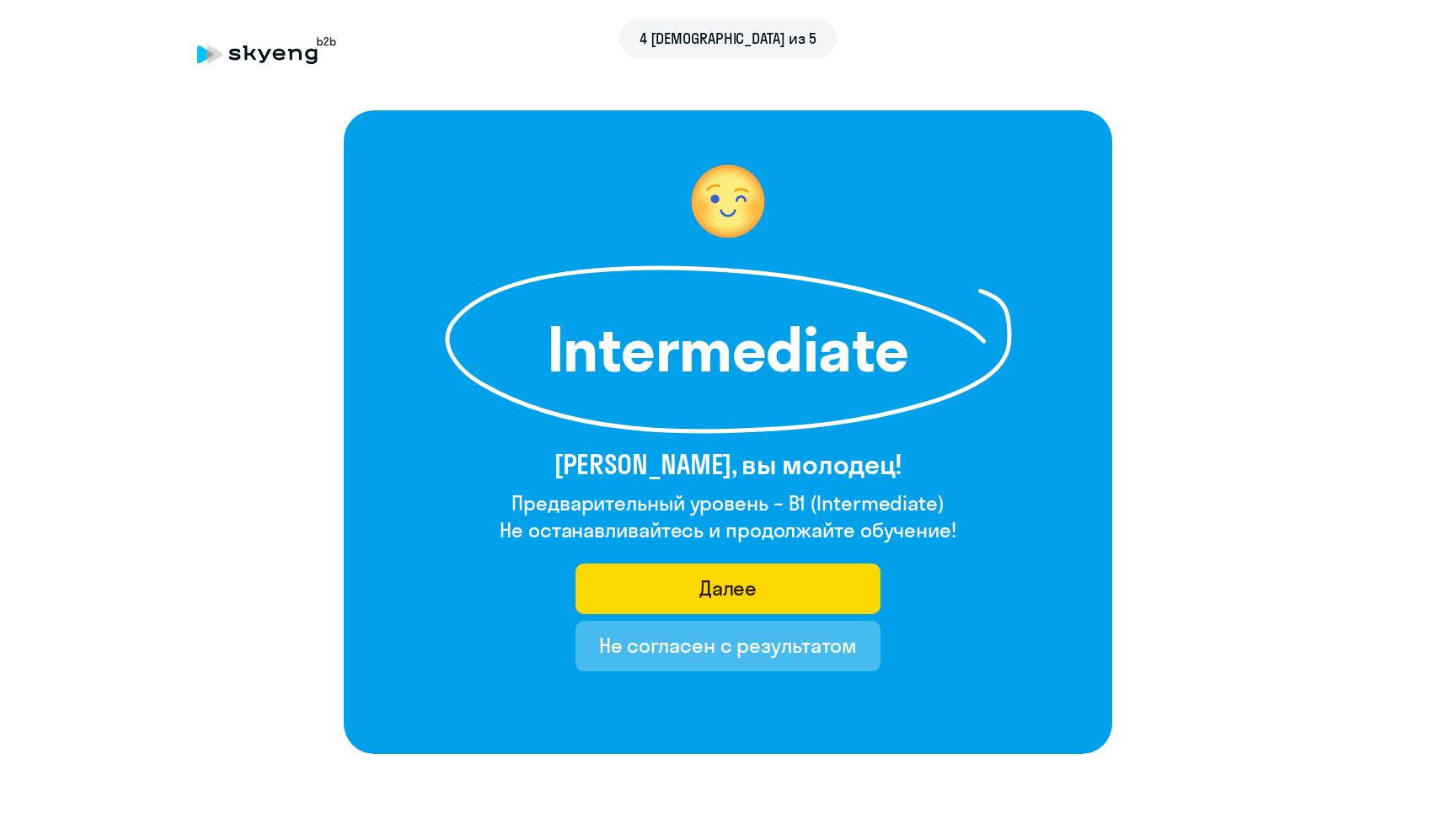
drag, startPoint x: 793, startPoint y: 507, endPoint x: 936, endPoint y: 511, distance: 143.1
click at [936, 511] on h4 "Предварительный уровень – B1 (Intermediate)" at bounding box center [728, 504] width 457 height 27
click at [831, 524] on h4 "Не останавливайтесь и продолжайте обучение!" at bounding box center [728, 530] width 457 height 27
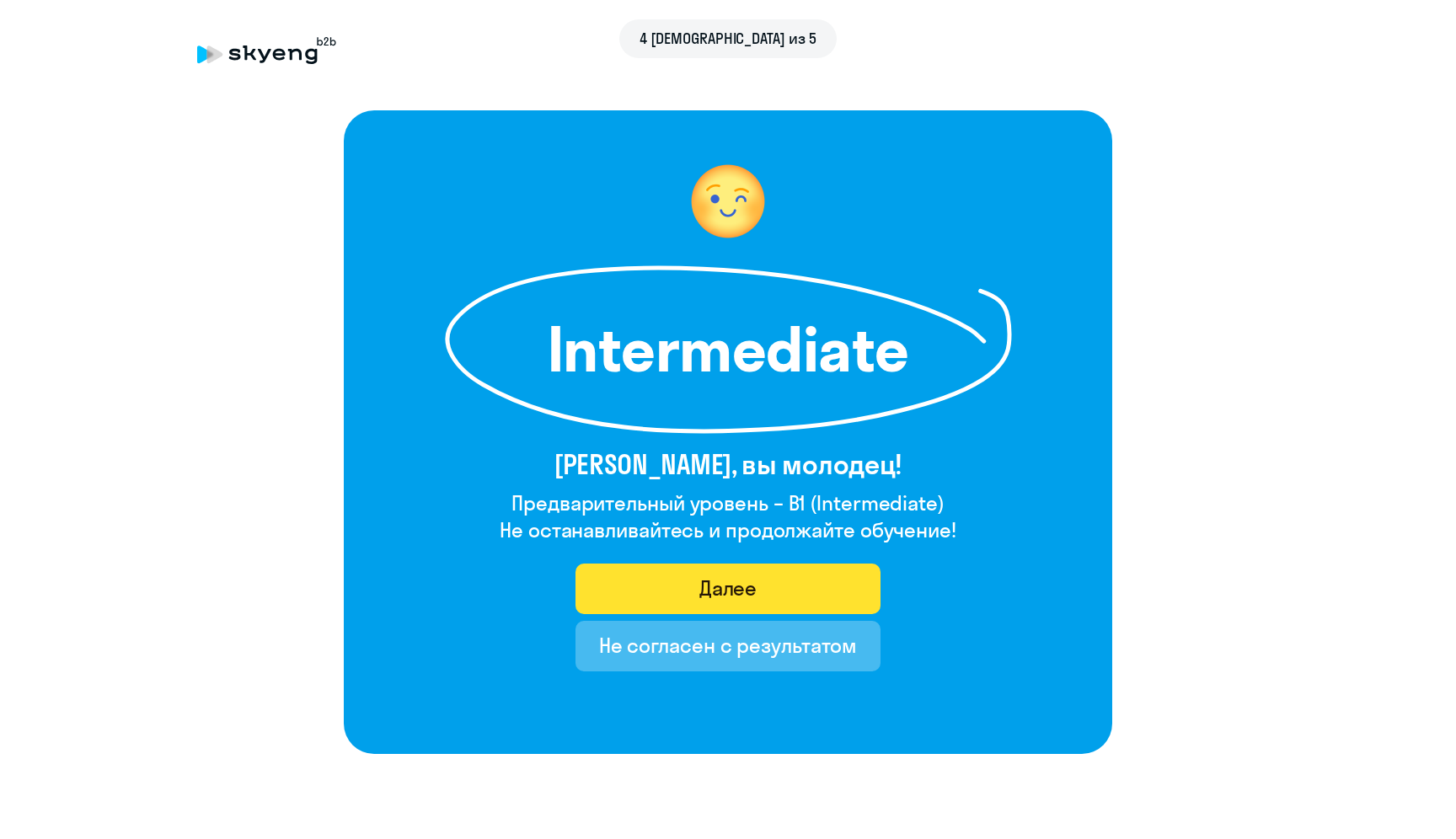
click at [758, 591] on button "Далее" at bounding box center [728, 589] width 306 height 51
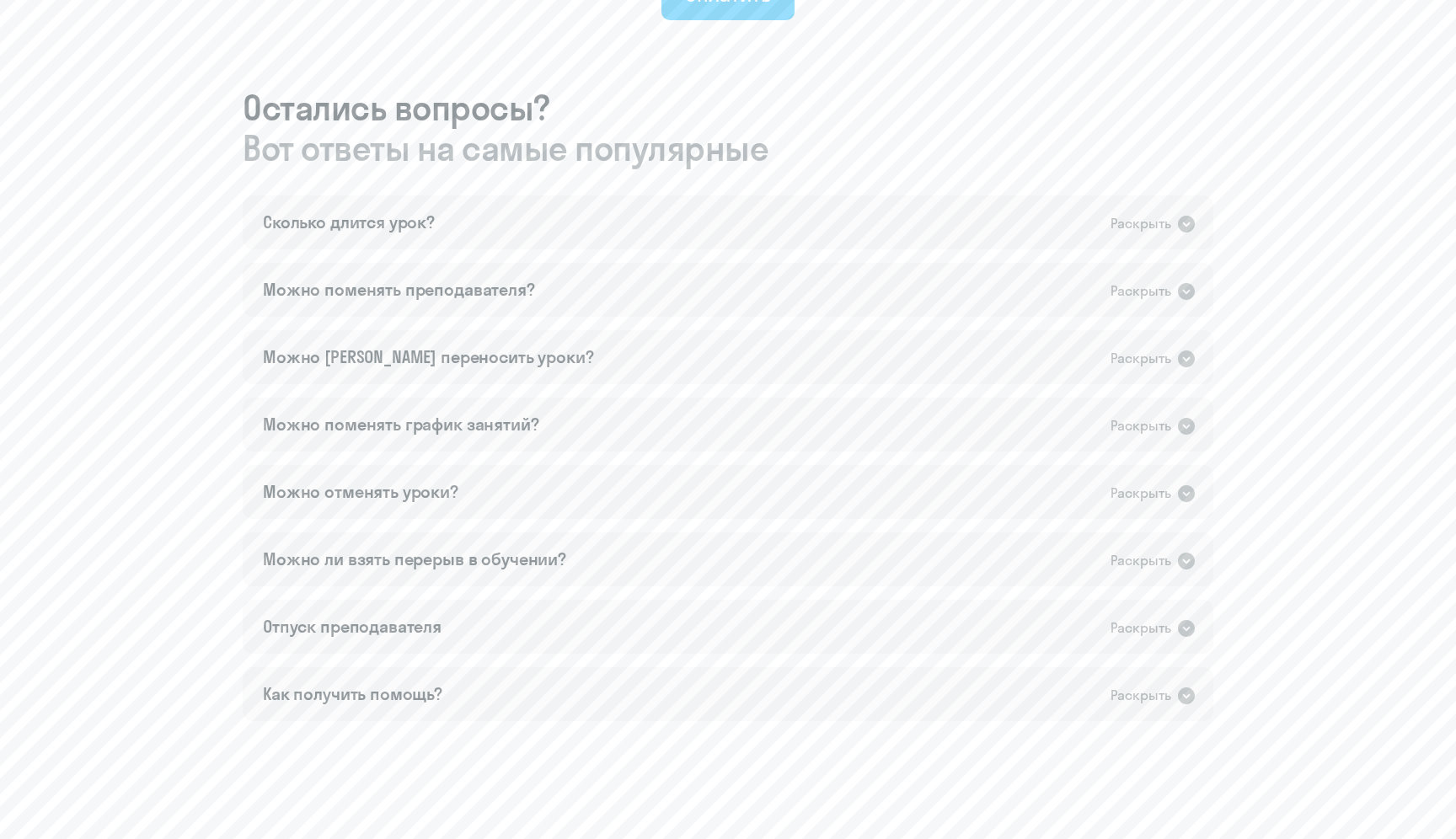
scroll to position [995, 0]
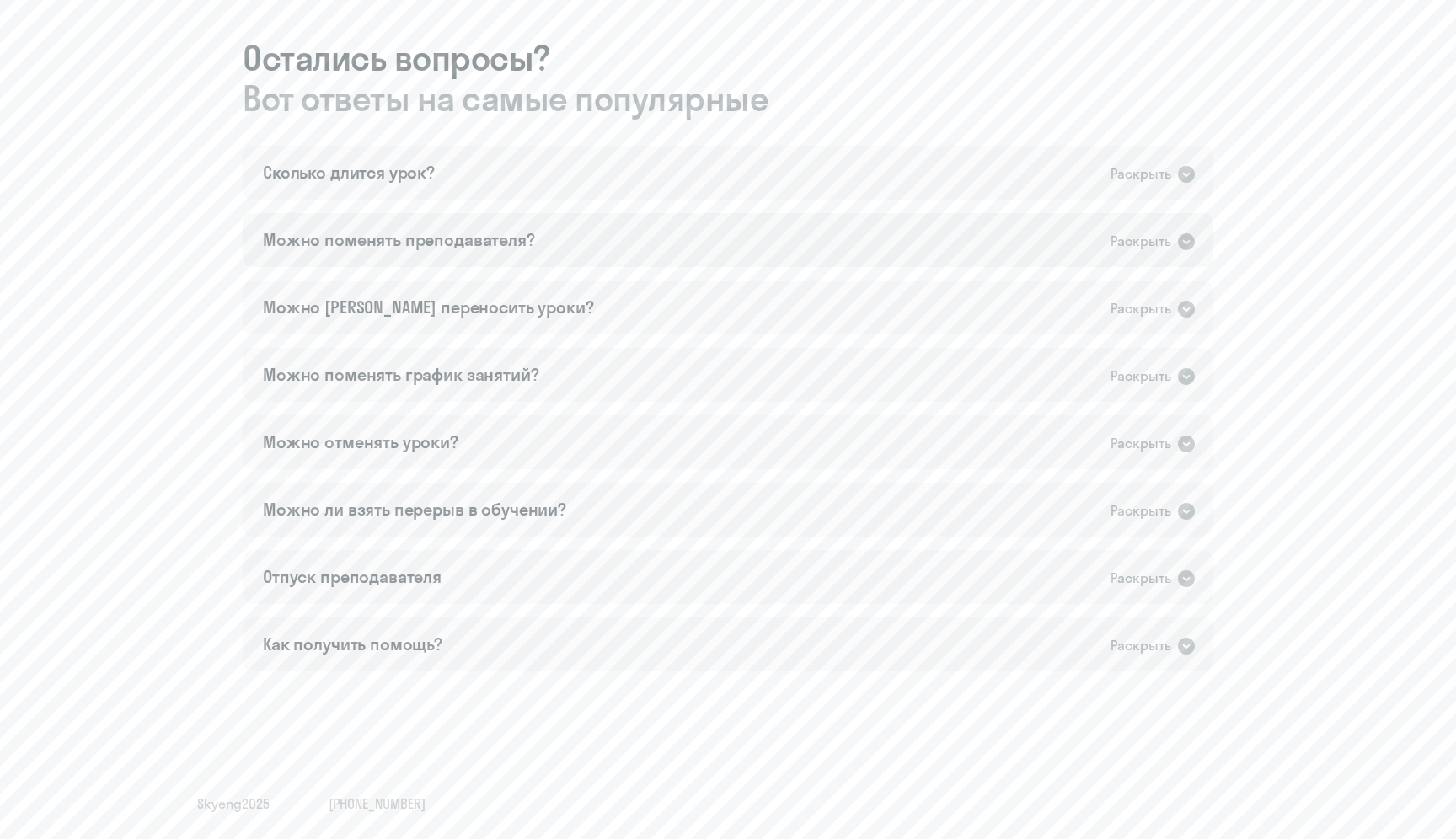
click at [622, 228] on div "Можно поменять преподавателя? Раскрыть" at bounding box center [728, 239] width 970 height 53
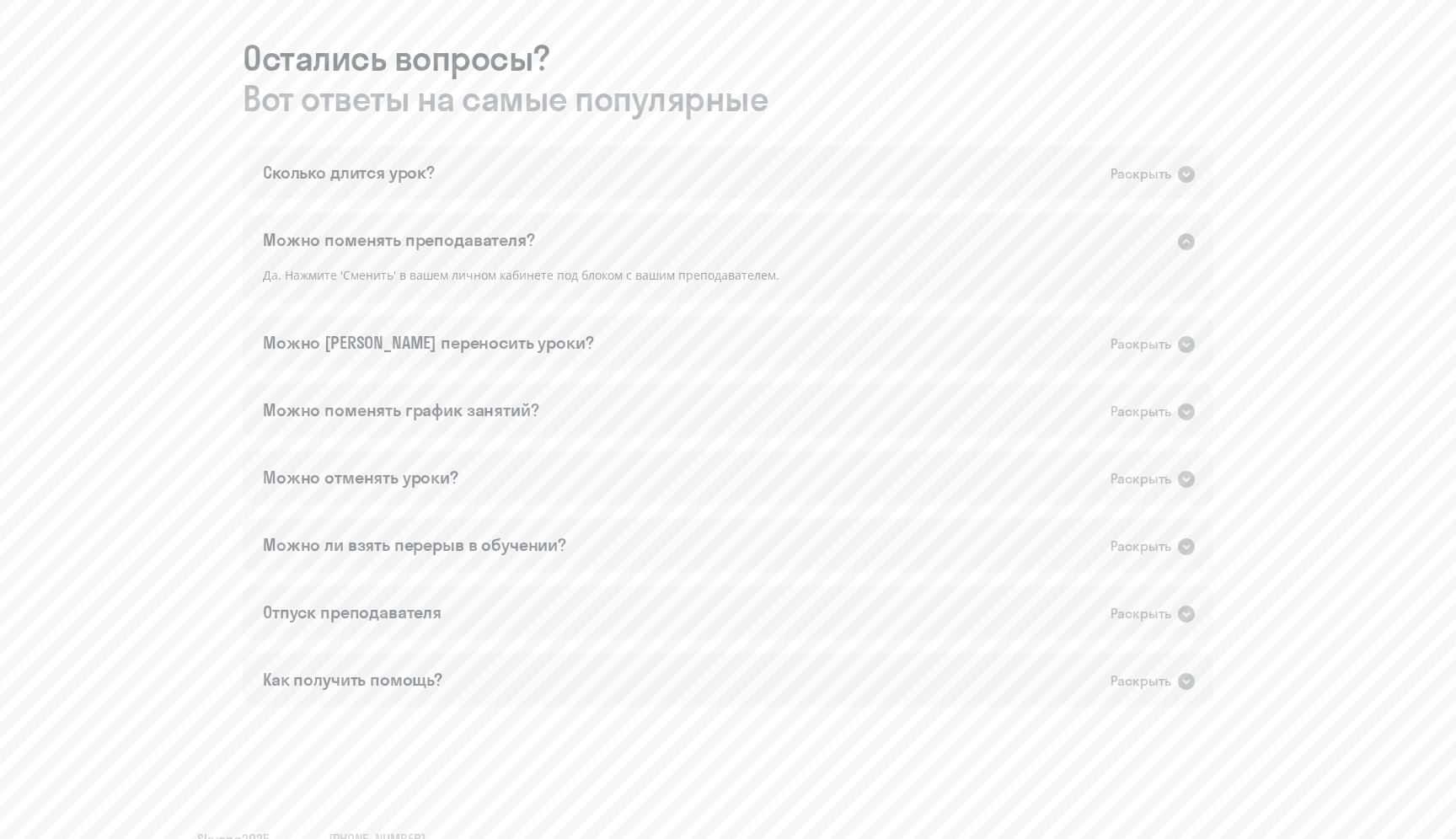
click at [622, 228] on div "Можно поменять преподавателя? Раскрыть" at bounding box center [728, 239] width 970 height 53
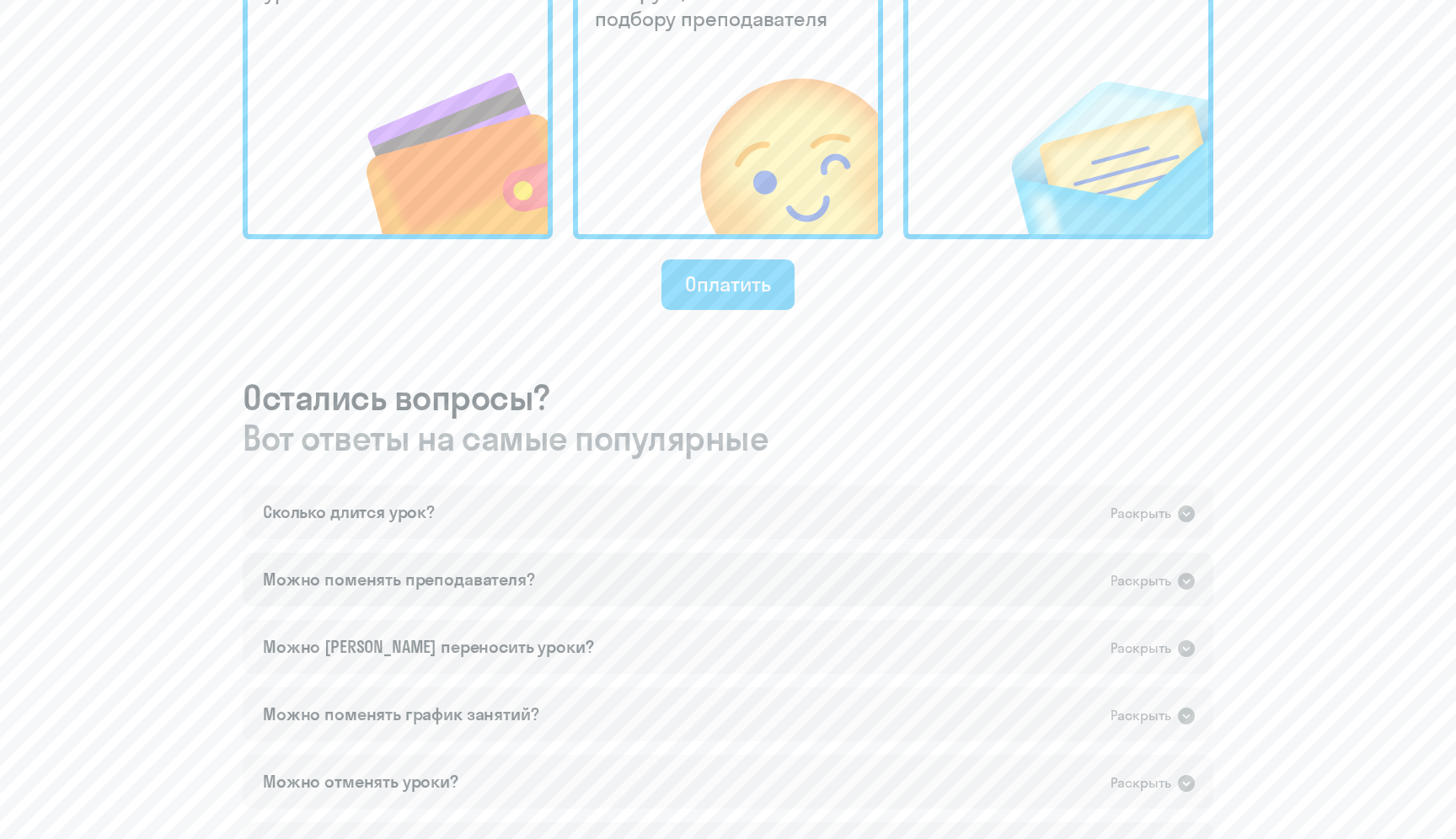
scroll to position [624, 0]
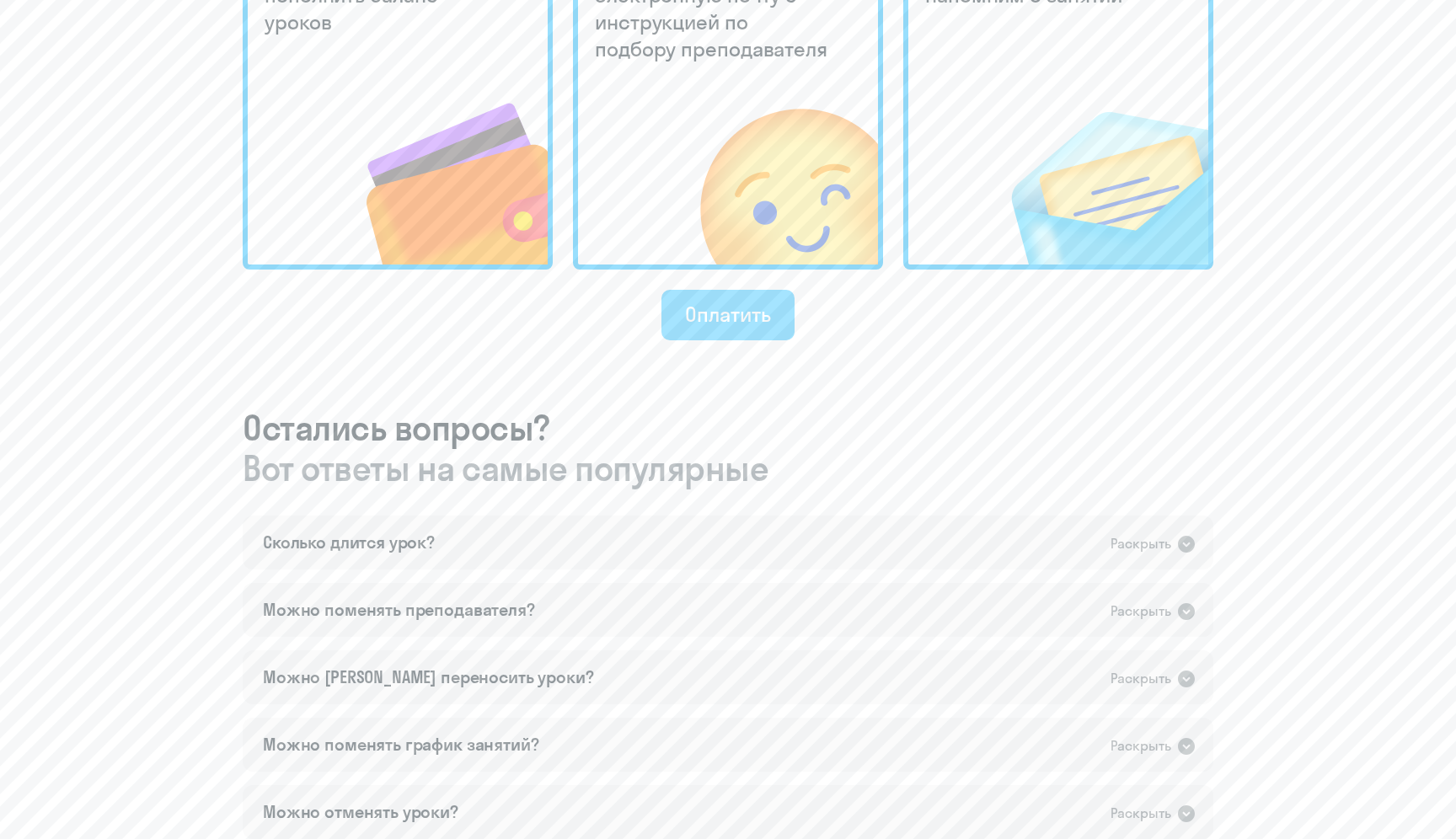
click at [700, 308] on div "Оплатить" at bounding box center [728, 314] width 86 height 27
